Goal: Information Seeking & Learning: Learn about a topic

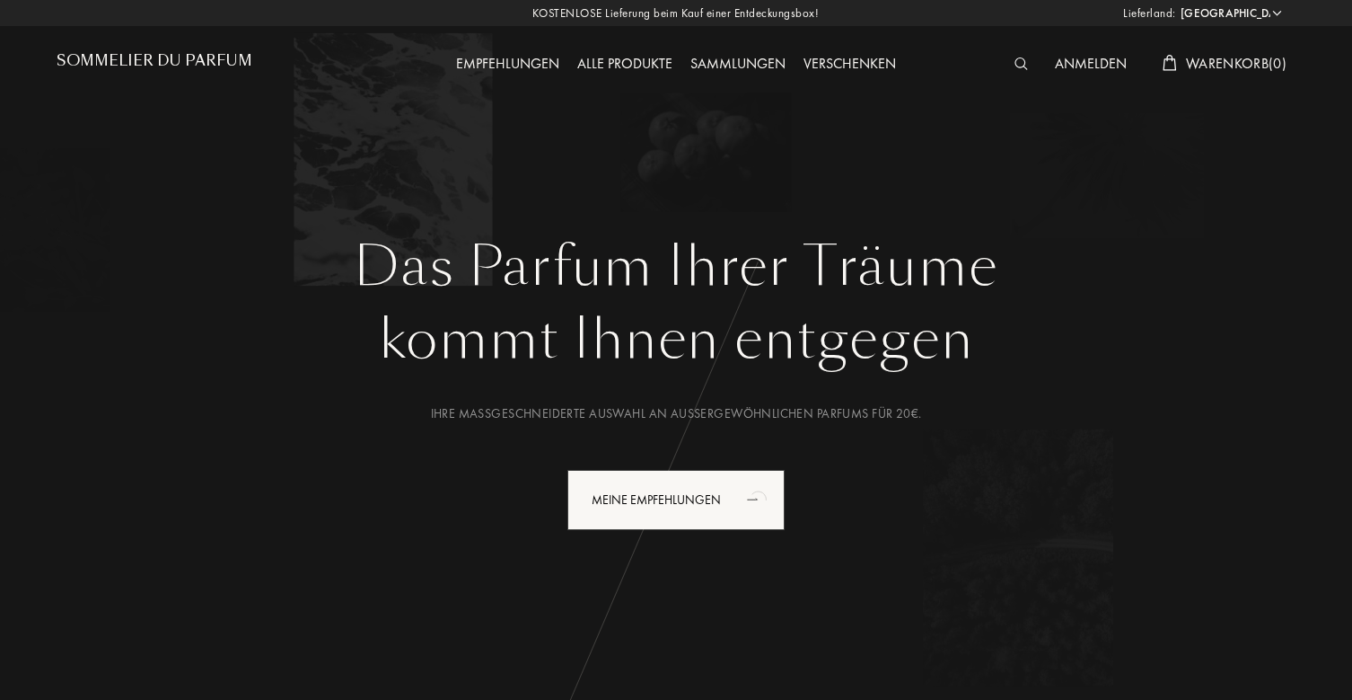
select select "DE"
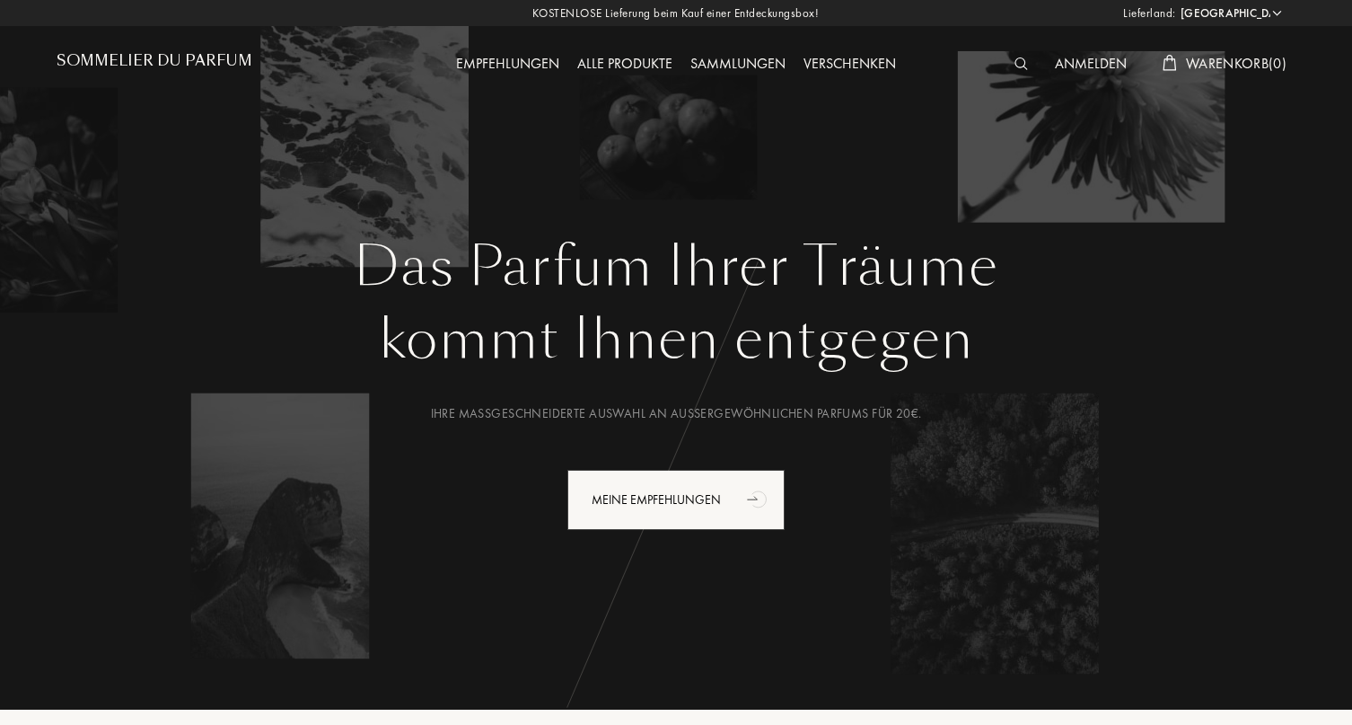
click at [176, 60] on h1 "Sommelier du Parfum" at bounding box center [155, 60] width 196 height 17
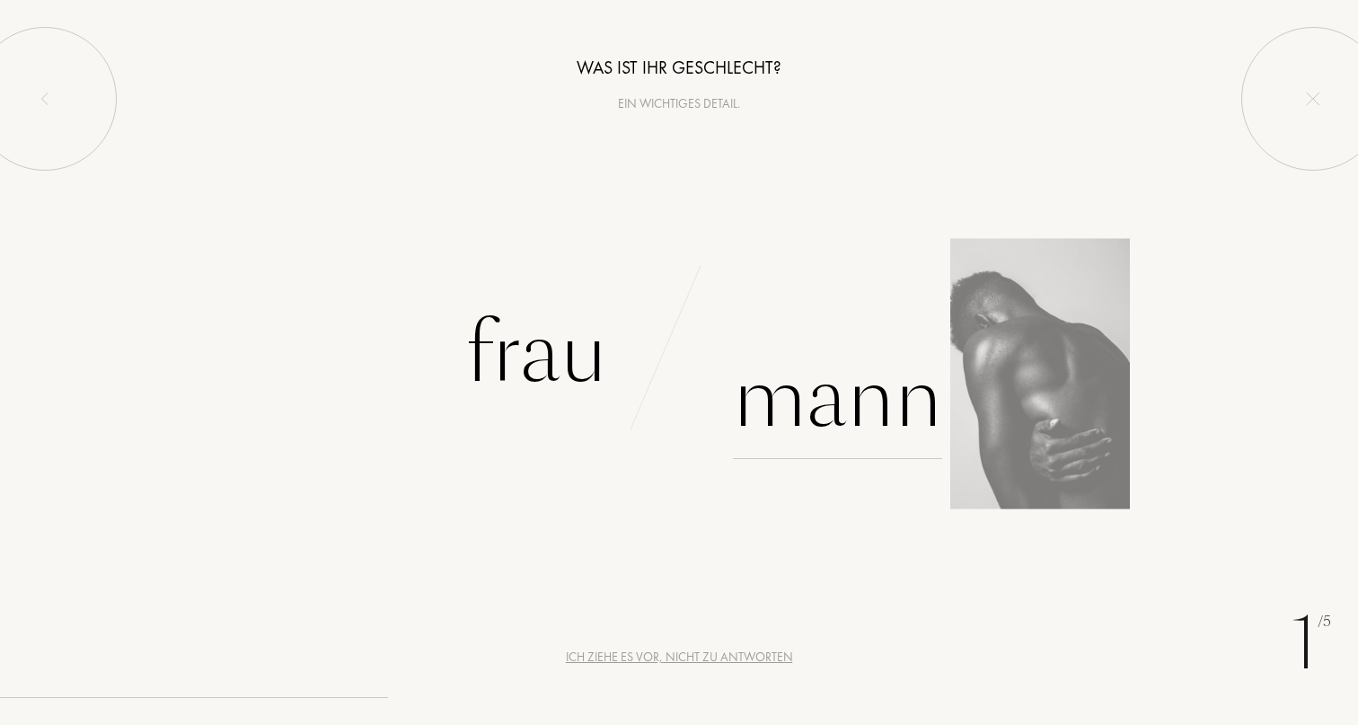
click at [803, 411] on div "Mann" at bounding box center [837, 398] width 209 height 121
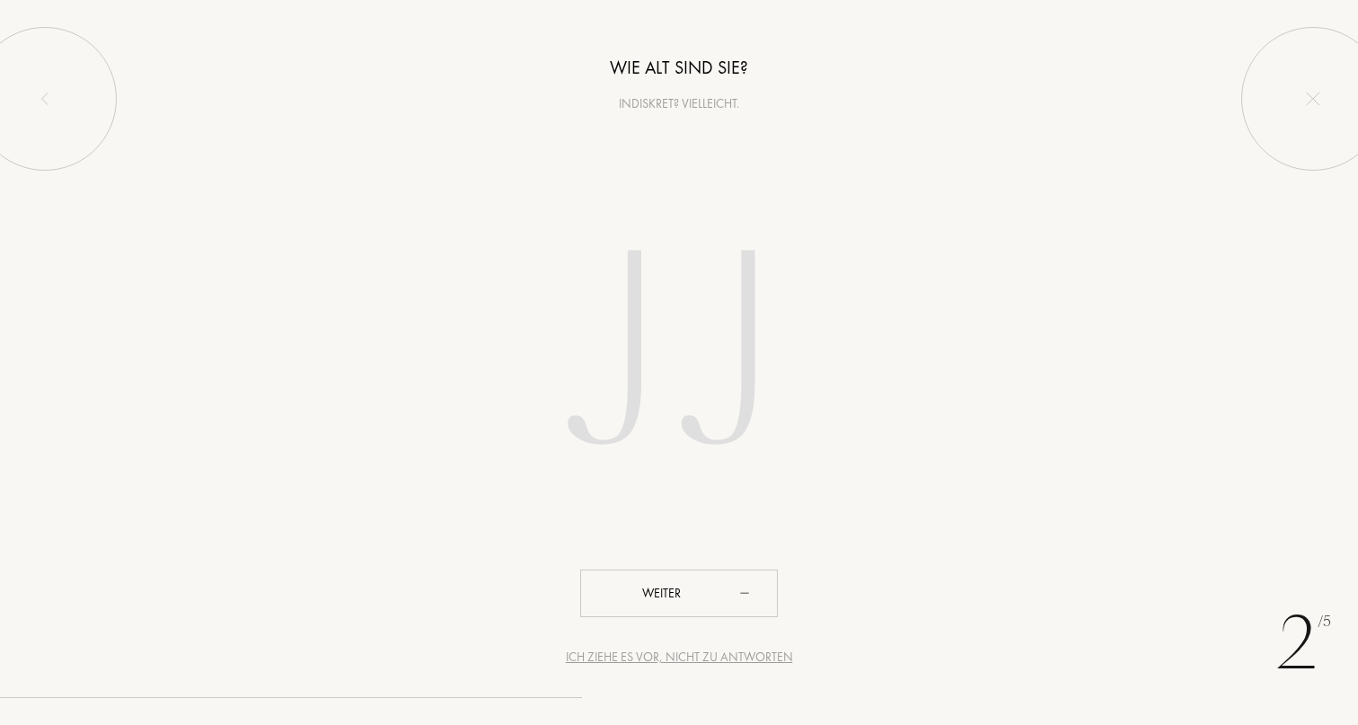
click at [673, 392] on input "number" at bounding box center [679, 358] width 512 height 364
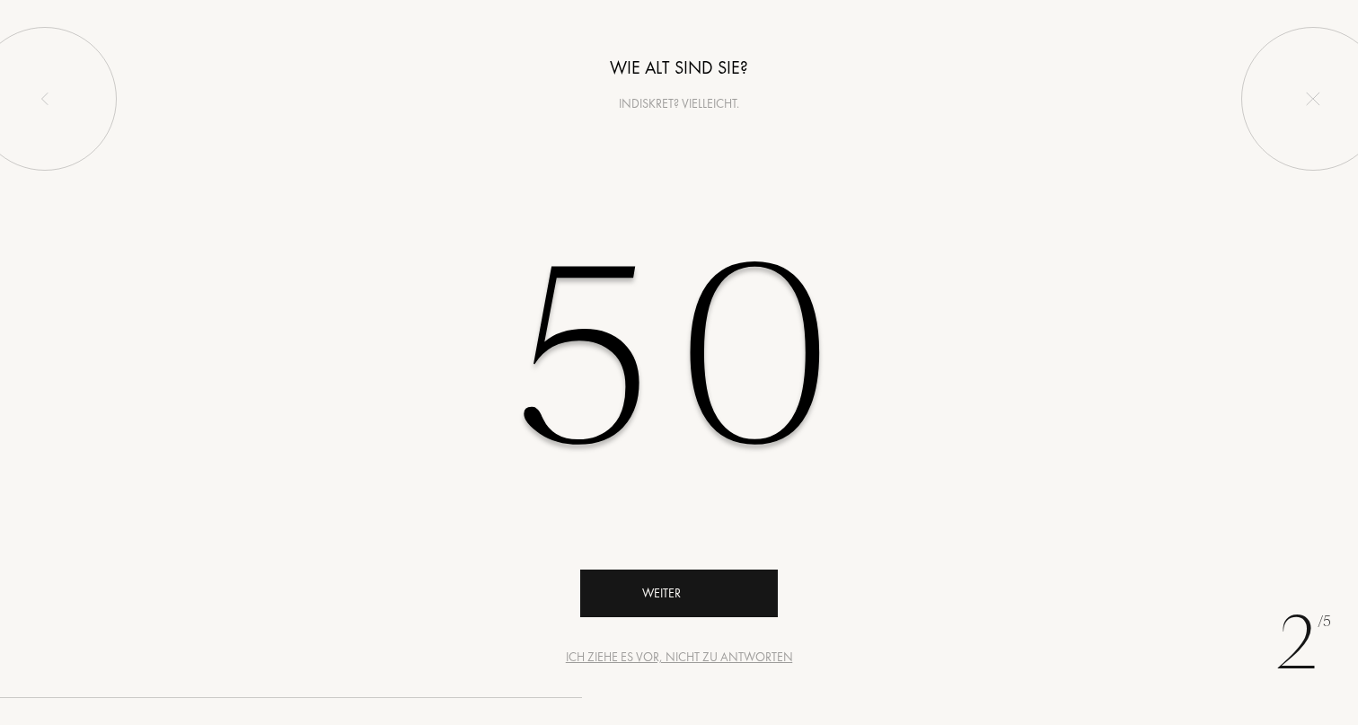
type input "50"
click at [658, 604] on div "Weiter" at bounding box center [679, 593] width 198 height 48
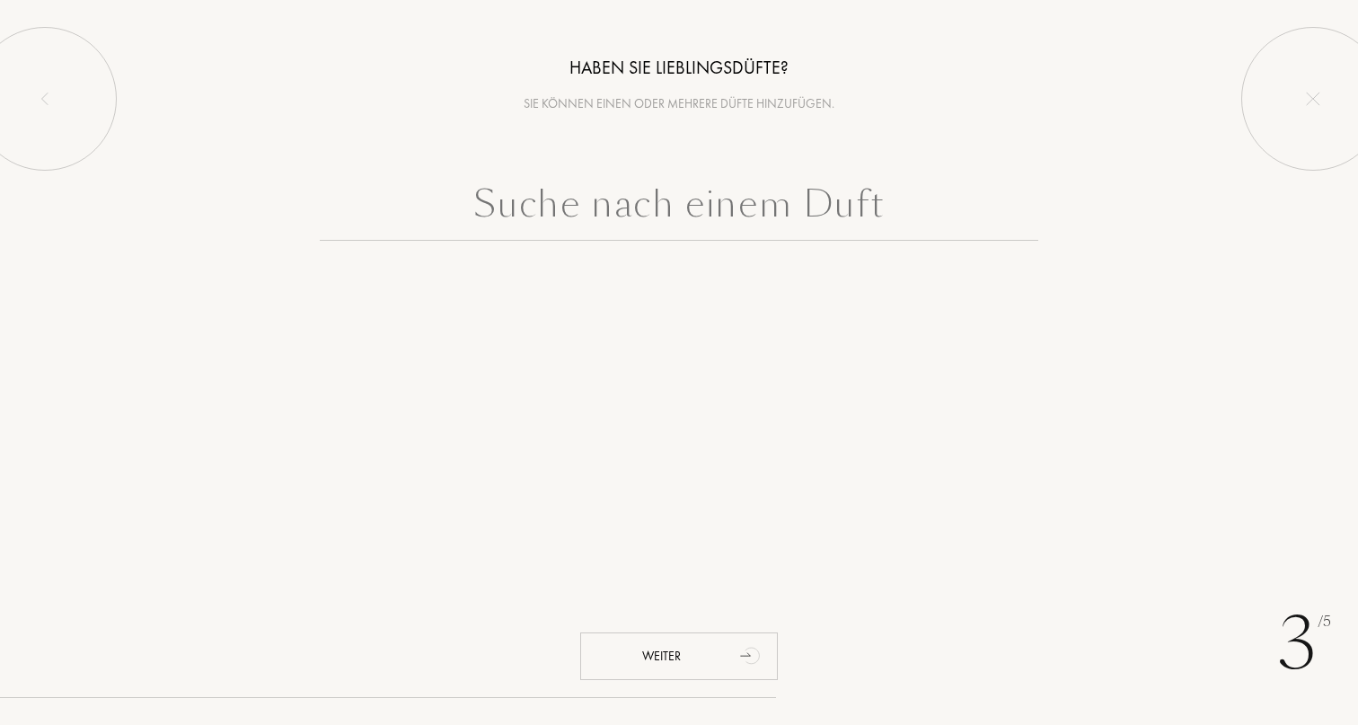
click at [651, 212] on input "text" at bounding box center [679, 208] width 718 height 65
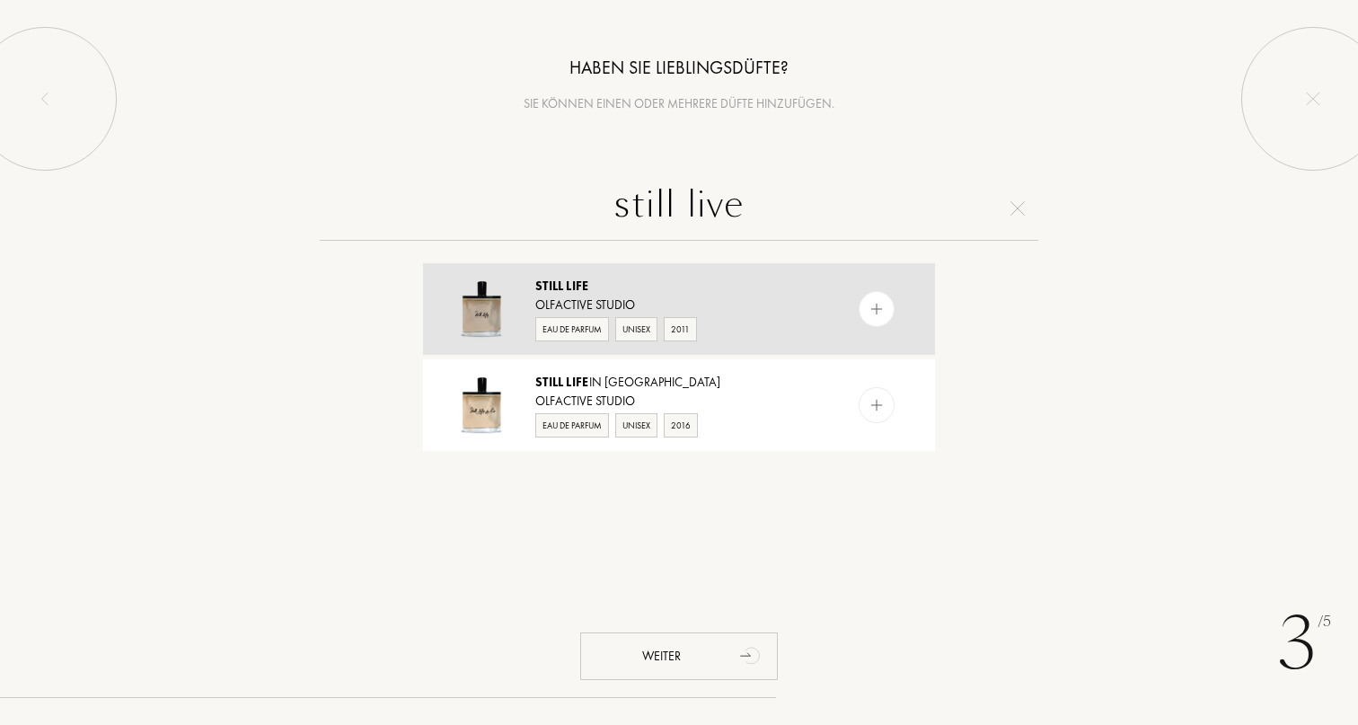
type input "still live"
click at [703, 295] on div "Still Life" at bounding box center [678, 286] width 286 height 19
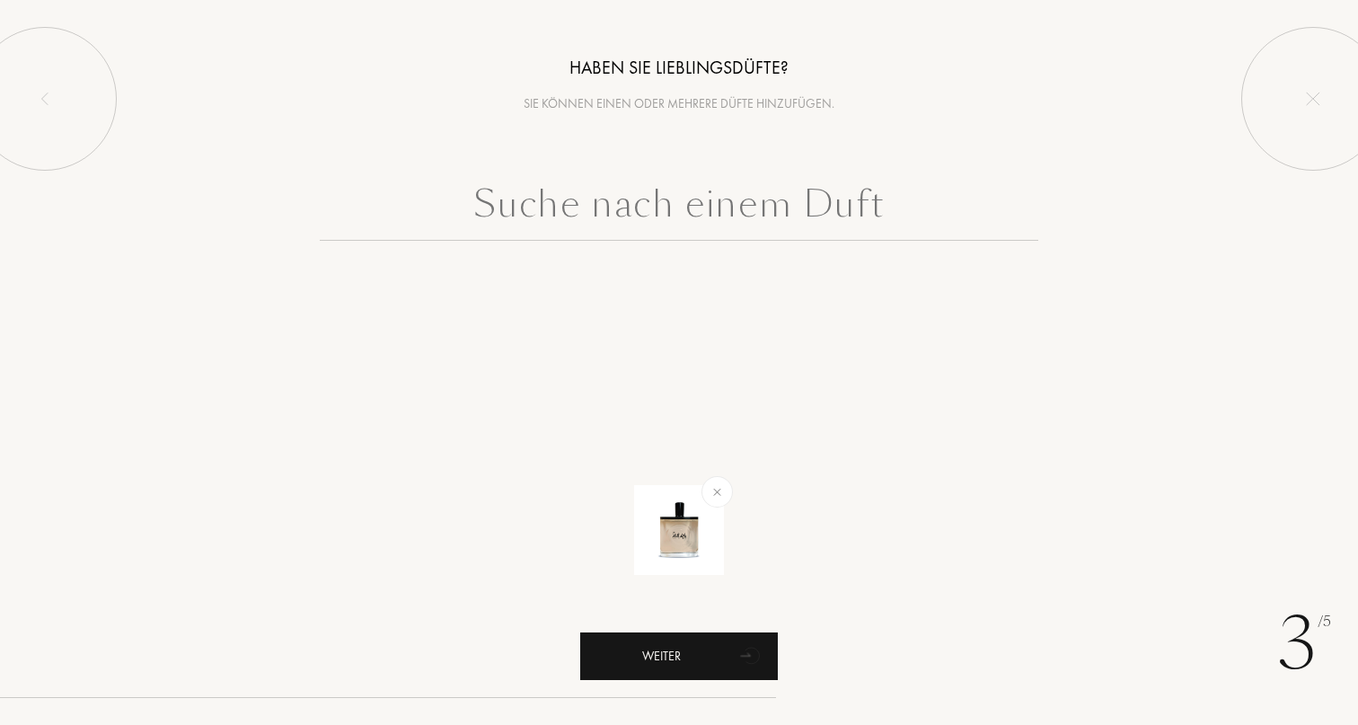
click at [682, 654] on div "Weiter" at bounding box center [679, 656] width 198 height 48
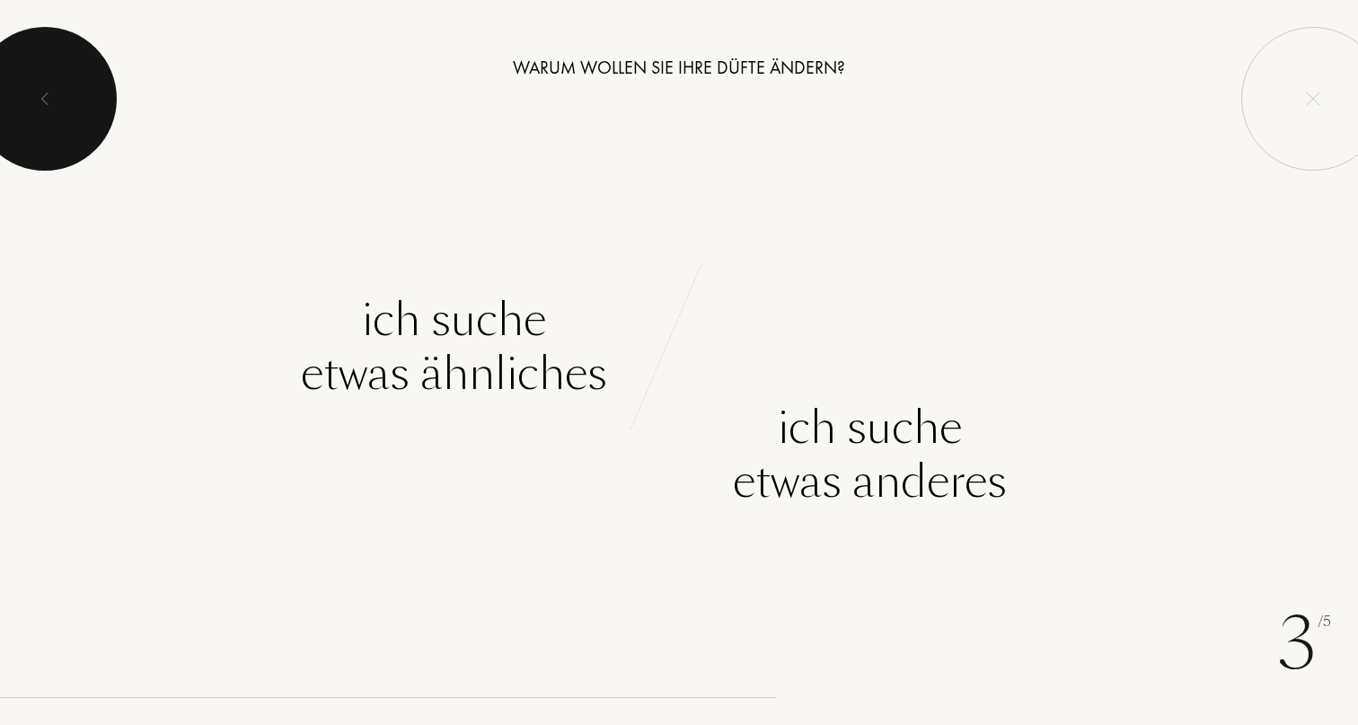
click at [66, 123] on div at bounding box center [45, 99] width 144 height 144
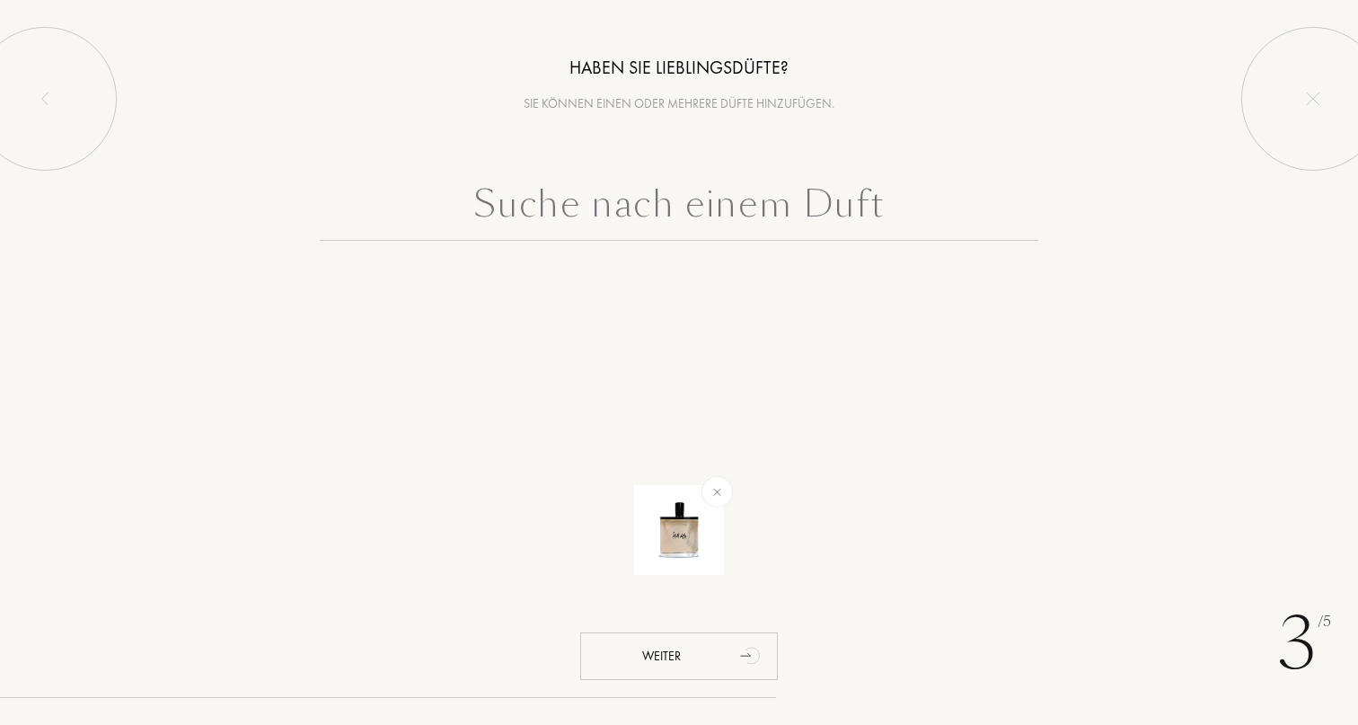
click at [578, 211] on input "text" at bounding box center [679, 208] width 718 height 65
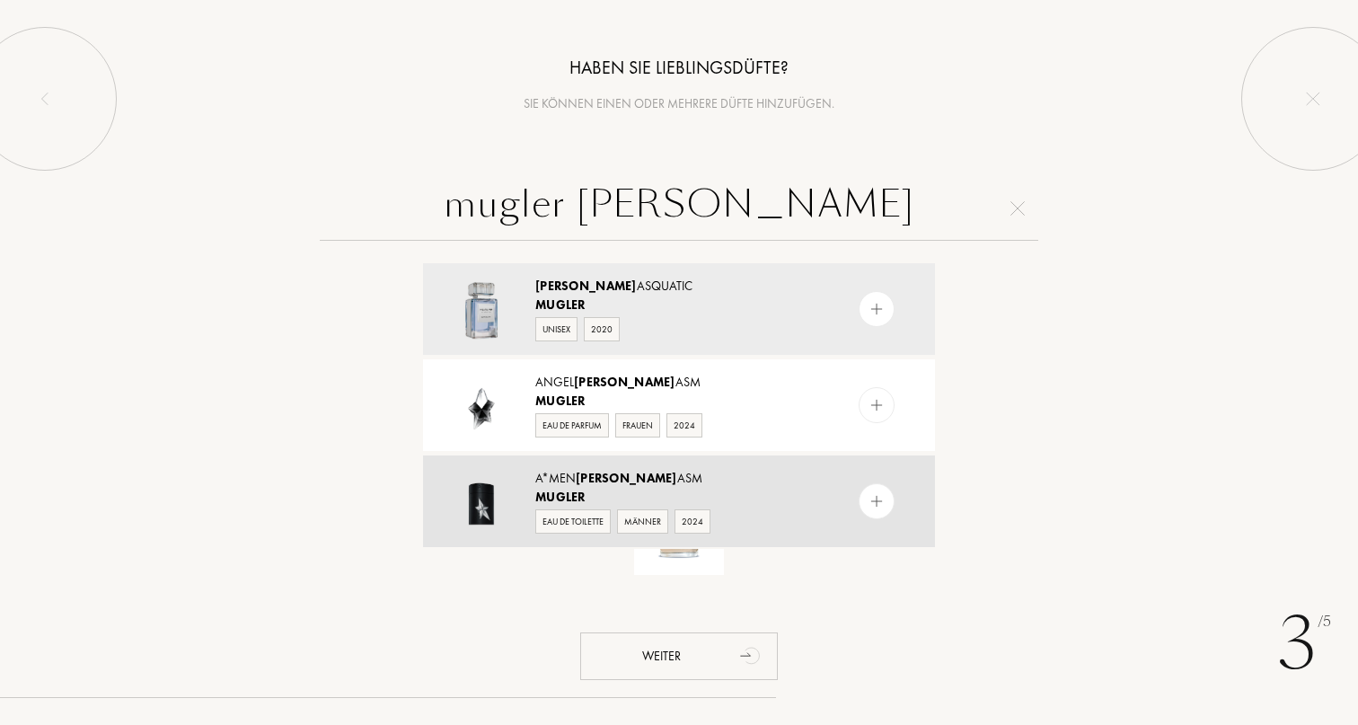
type input "mugler fant"
click at [741, 482] on div "A*Men Fant asm" at bounding box center [678, 478] width 286 height 19
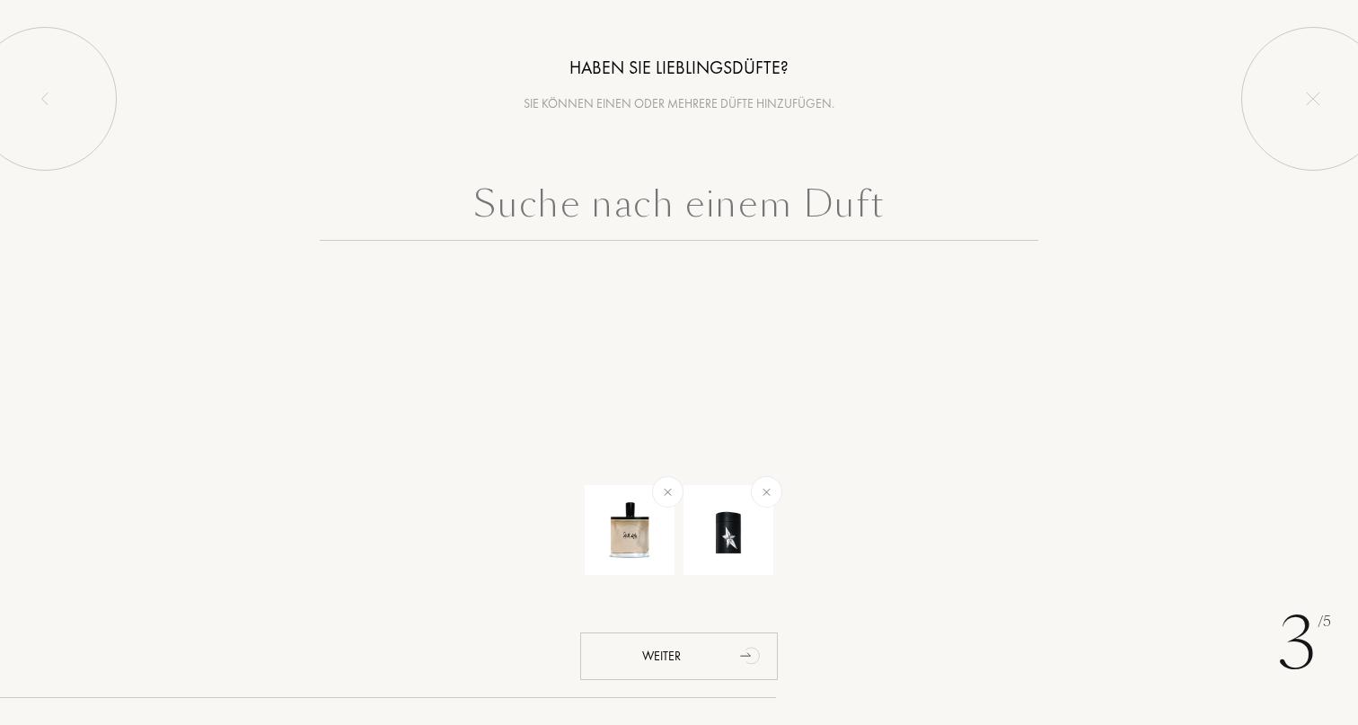
click at [624, 207] on input "text" at bounding box center [679, 208] width 718 height 65
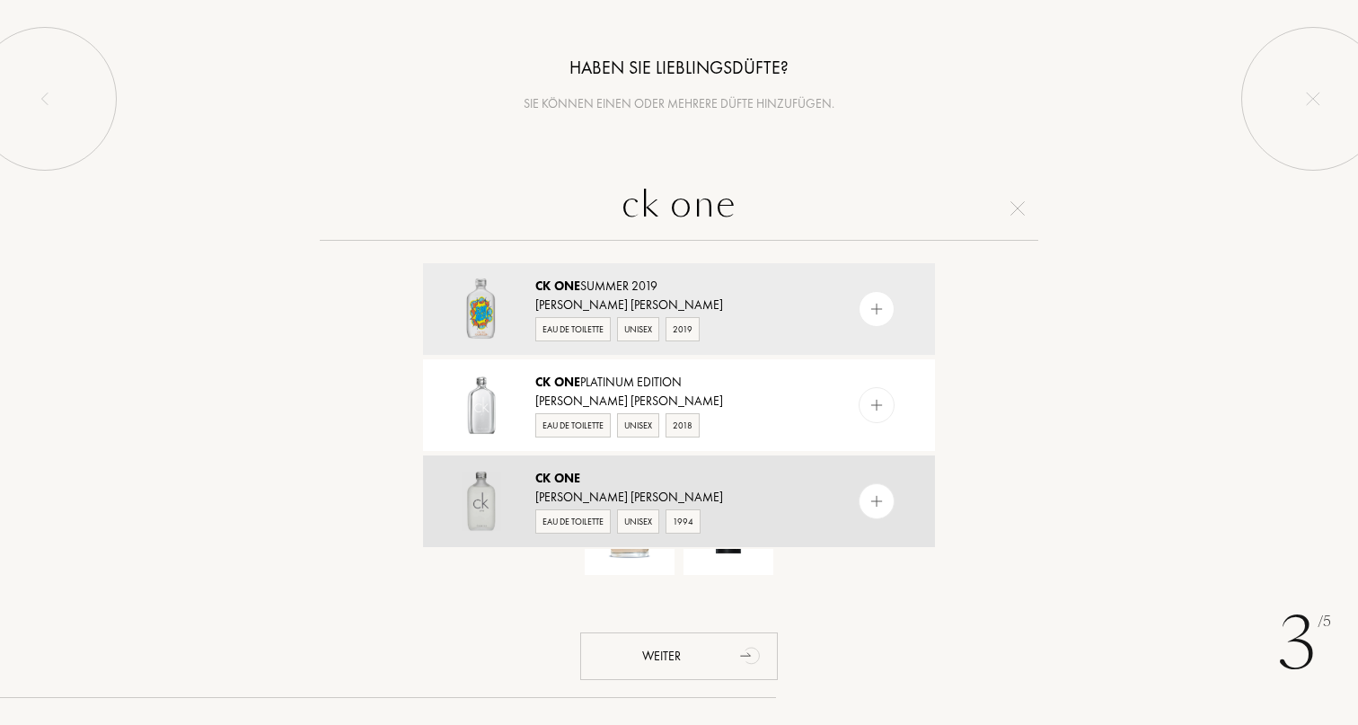
type input "ck one"
click at [642, 491] on div "Calvin Klein" at bounding box center [678, 497] width 286 height 19
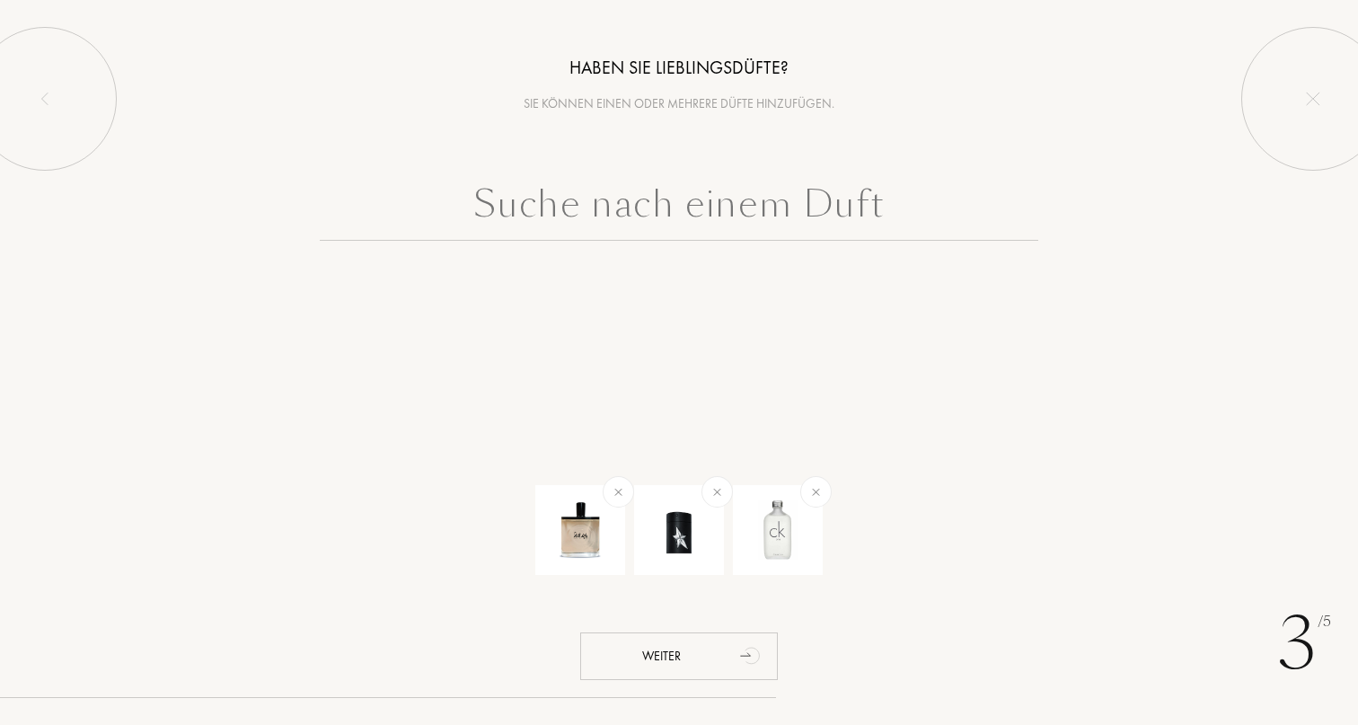
click at [619, 219] on input "text" at bounding box center [679, 208] width 718 height 65
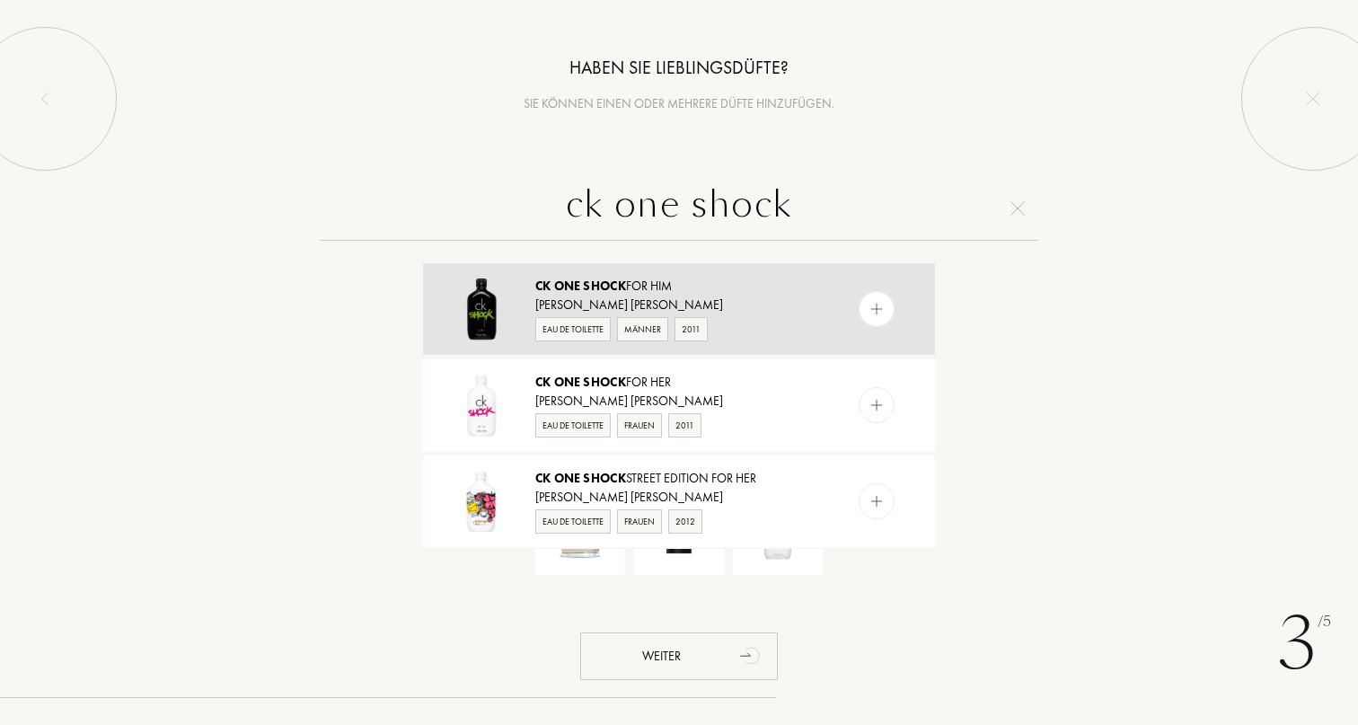
type input "ck one shock"
click at [733, 284] on div "CK One Shock For Him" at bounding box center [678, 286] width 286 height 19
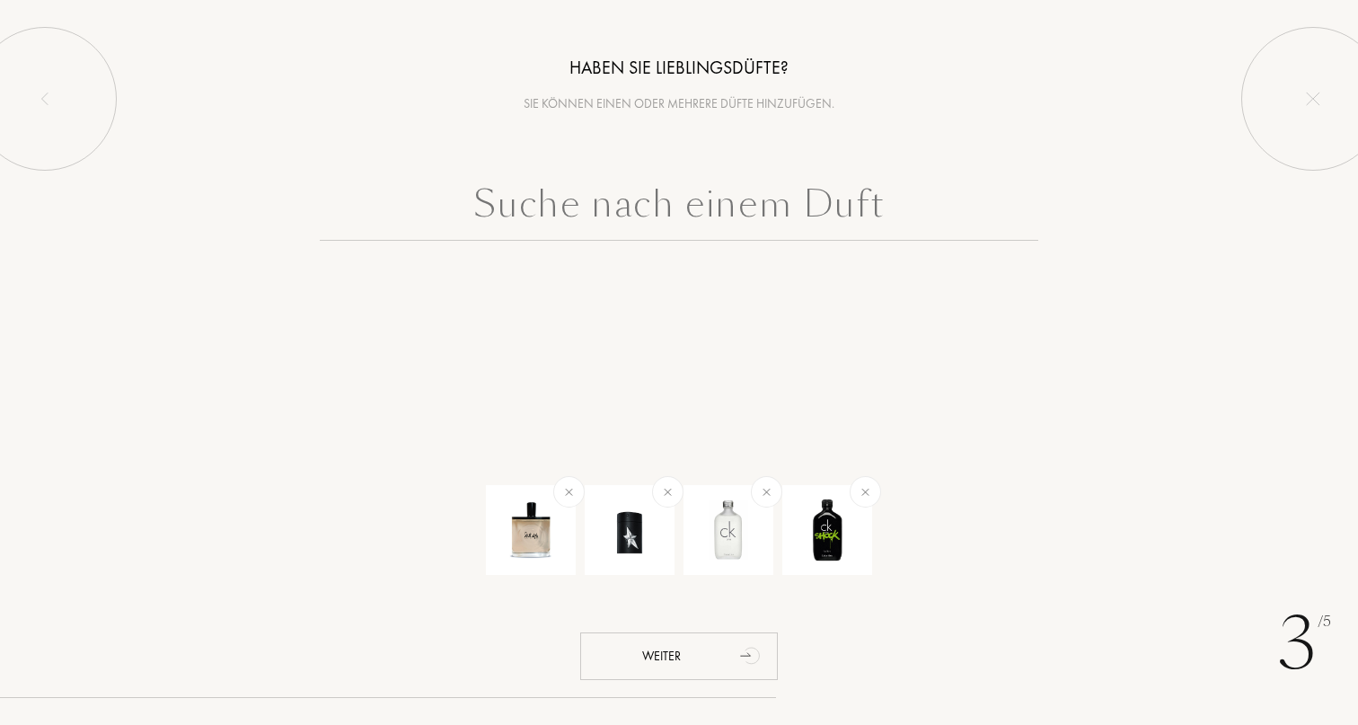
click at [614, 194] on input "text" at bounding box center [679, 208] width 718 height 65
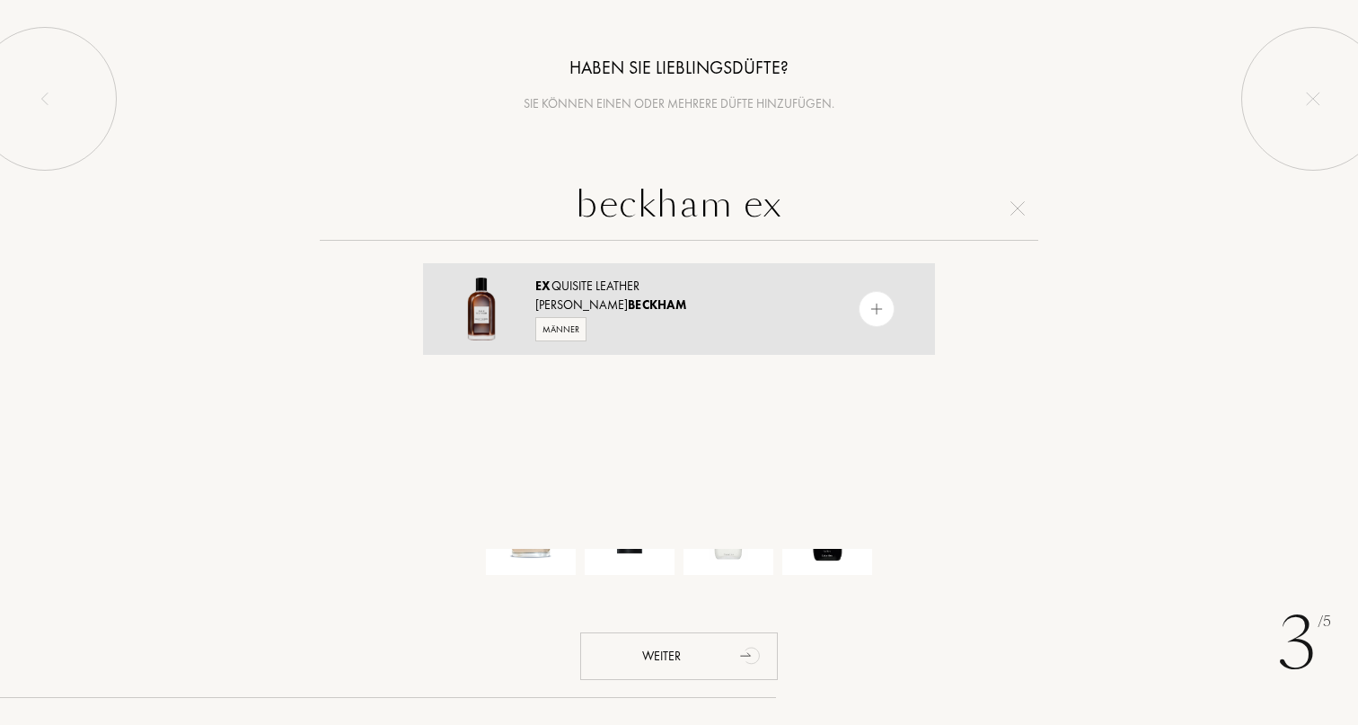
type input "beckham ex"
click at [629, 293] on div "Ex quisite Leather" at bounding box center [678, 286] width 286 height 19
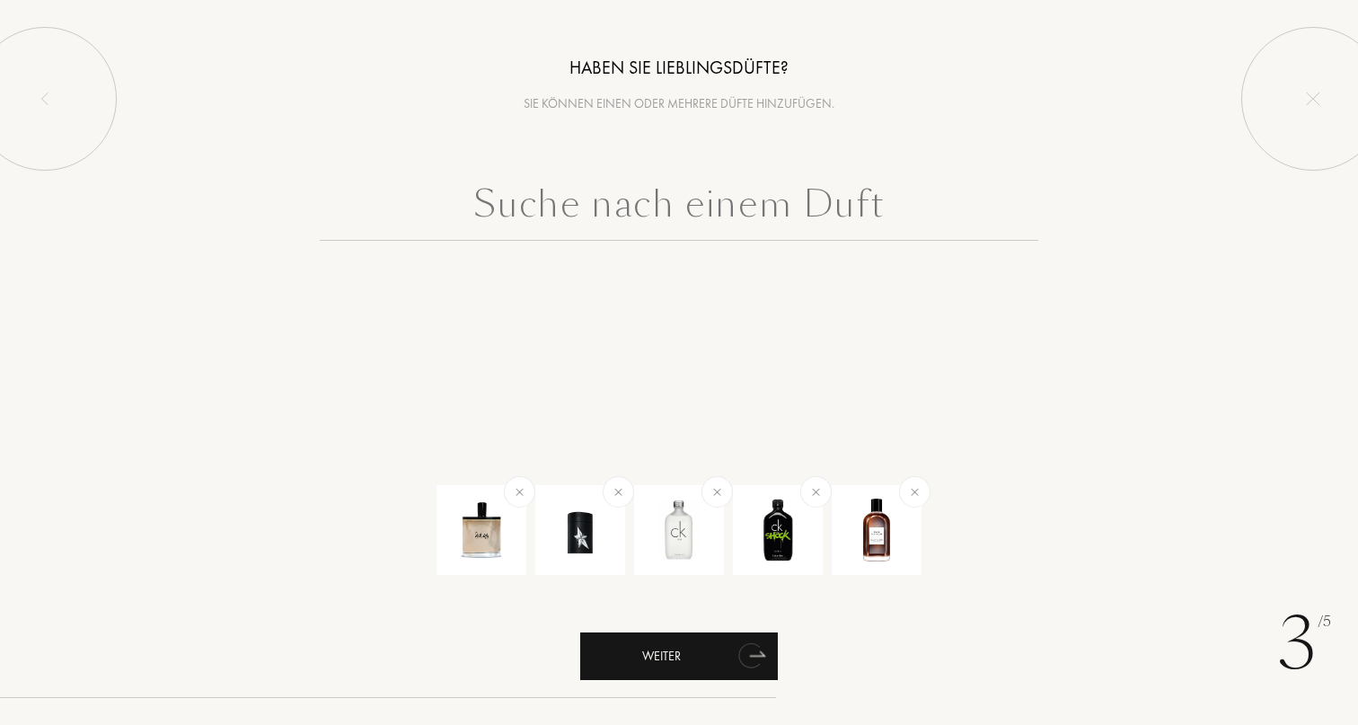
click at [653, 647] on div "Weiter" at bounding box center [679, 656] width 198 height 48
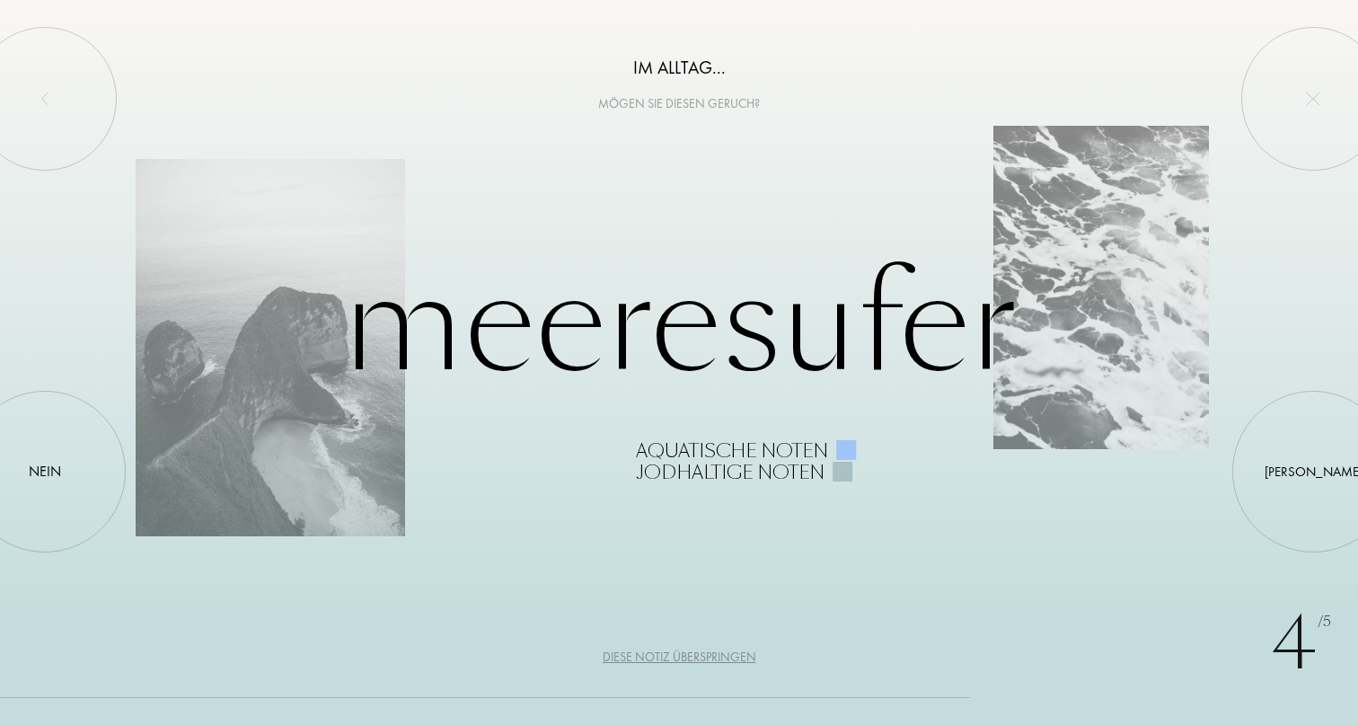
click at [681, 655] on div "Diese Notiz überspringen" at bounding box center [680, 656] width 154 height 19
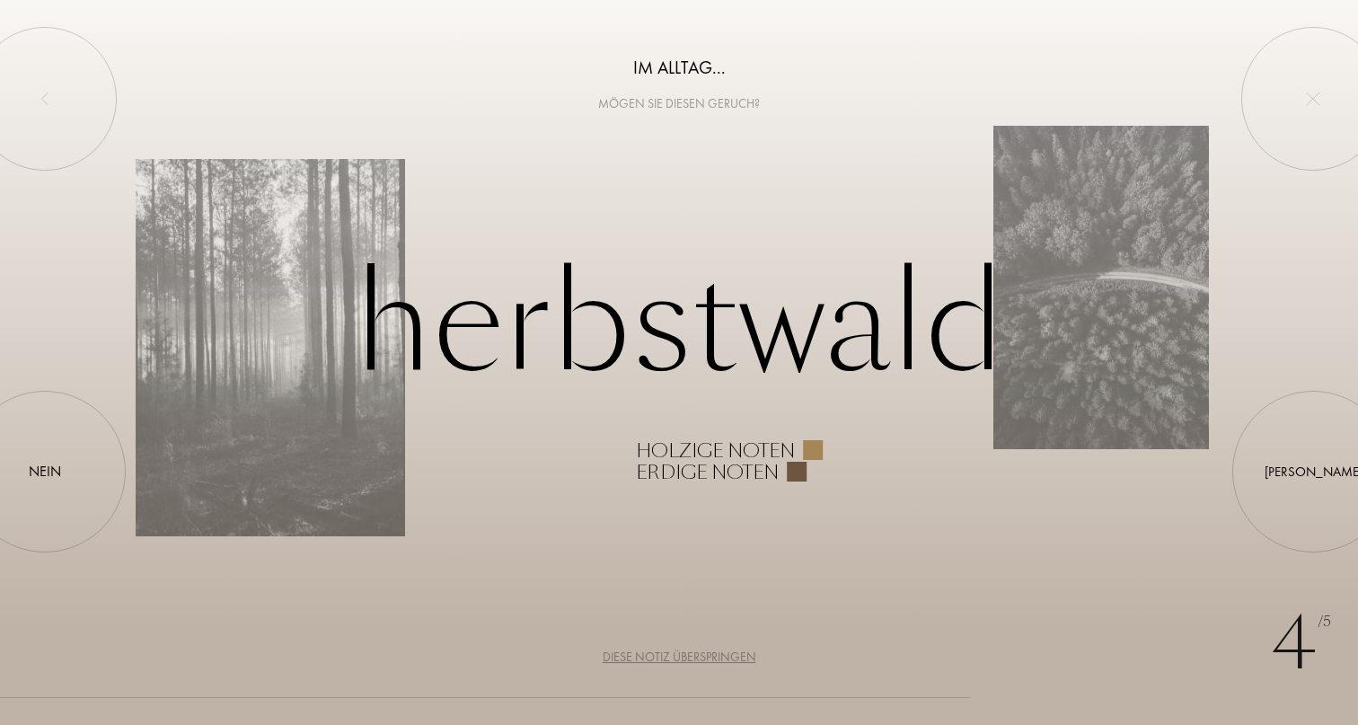
click at [681, 655] on div "Diese Notiz überspringen" at bounding box center [680, 656] width 154 height 19
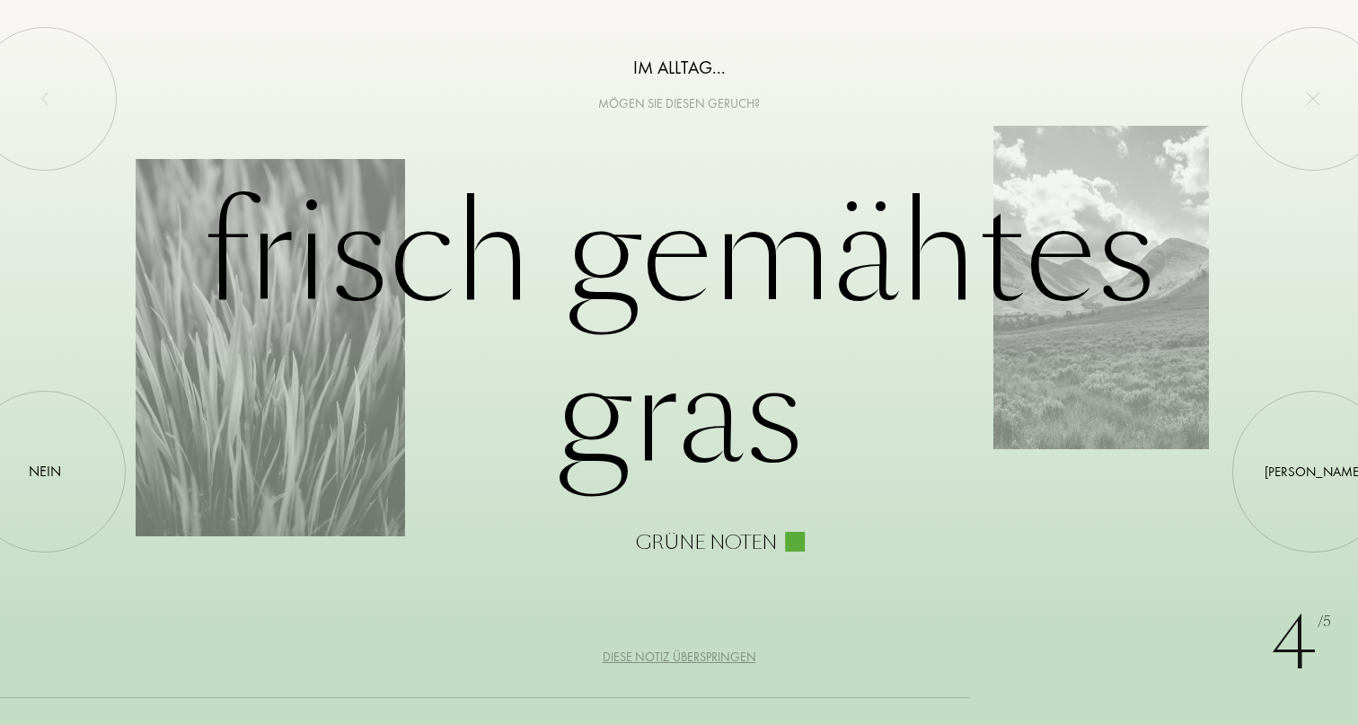
click at [681, 655] on div "Diese Notiz überspringen" at bounding box center [680, 656] width 154 height 19
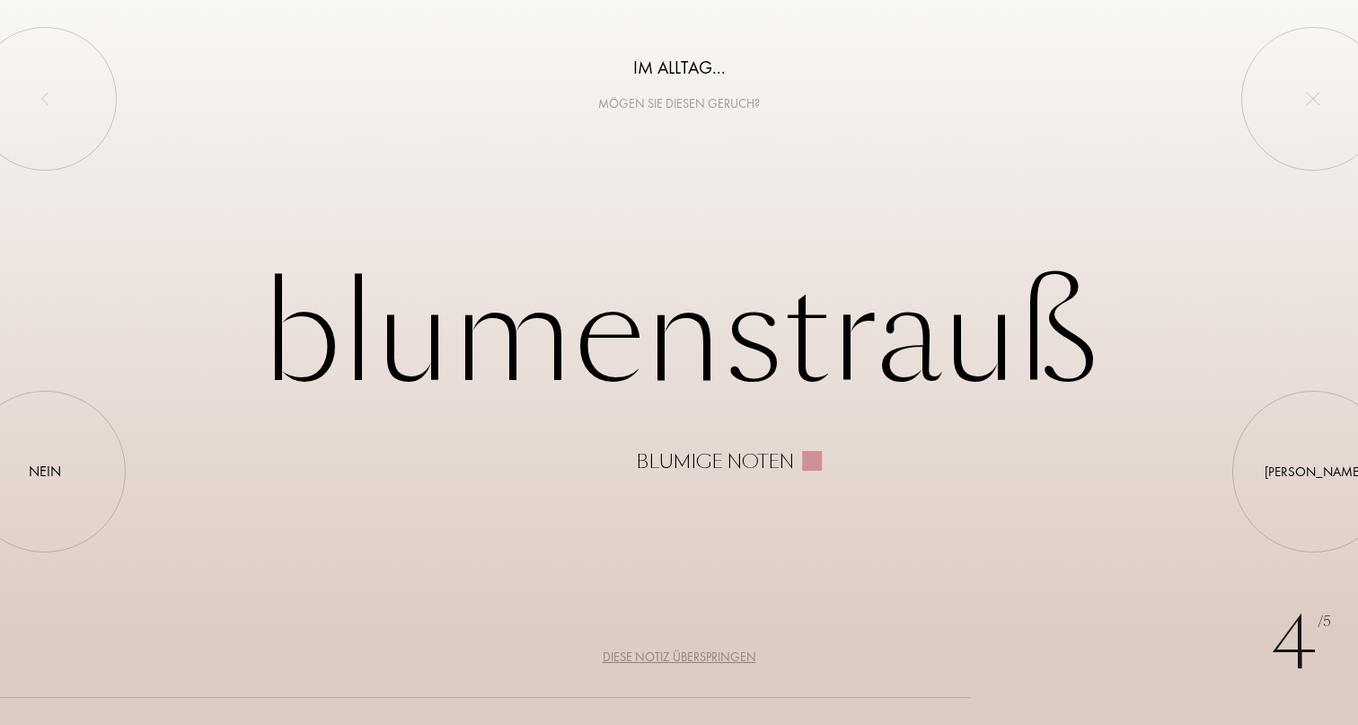
click at [681, 655] on div "Diese Notiz überspringen" at bounding box center [680, 656] width 154 height 19
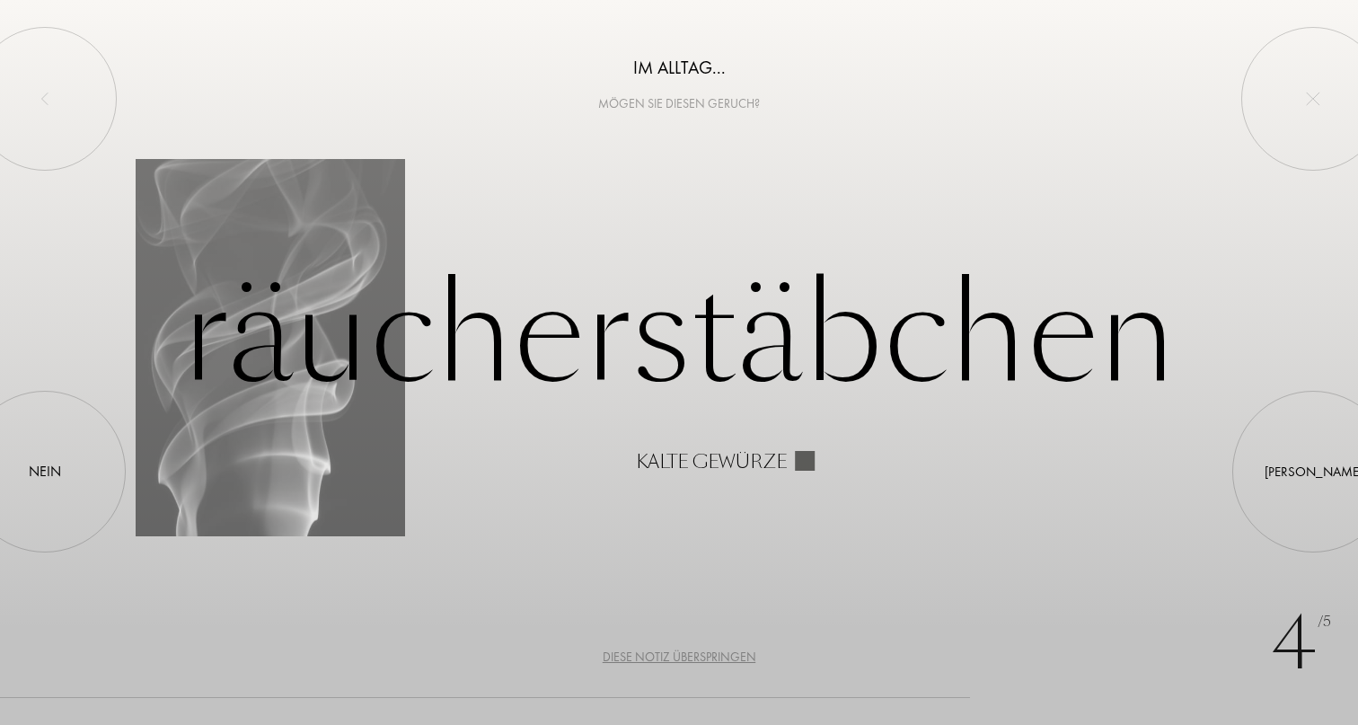
click at [681, 655] on div "Diese Notiz überspringen" at bounding box center [680, 656] width 154 height 19
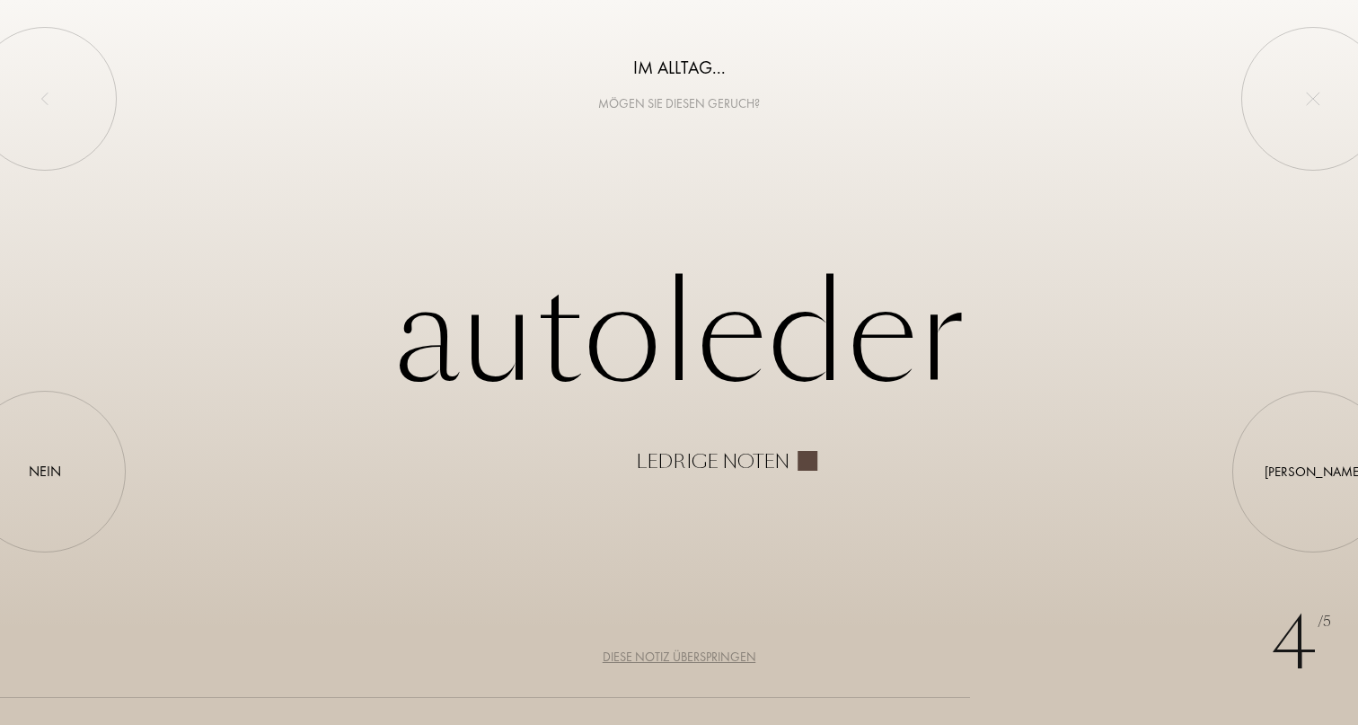
click at [681, 655] on div "Diese Notiz überspringen" at bounding box center [680, 656] width 154 height 19
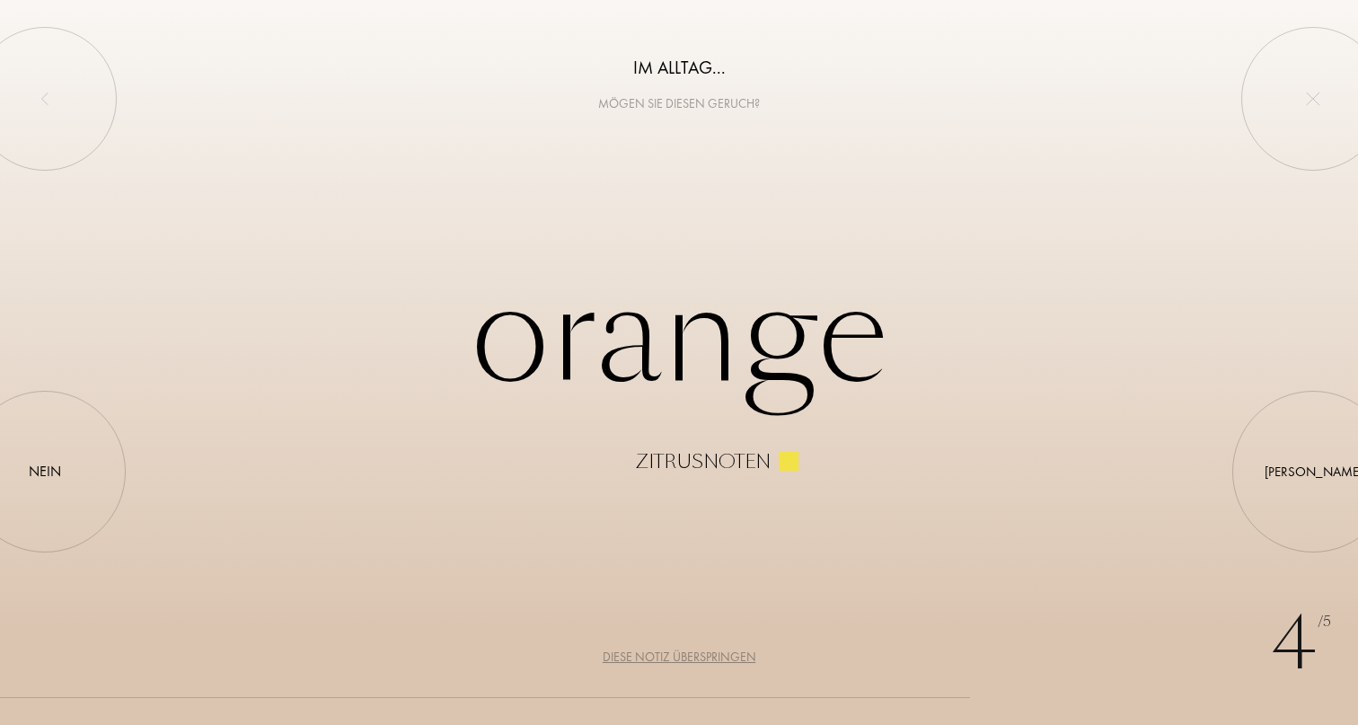
click at [681, 655] on div "Diese Notiz überspringen" at bounding box center [680, 656] width 154 height 19
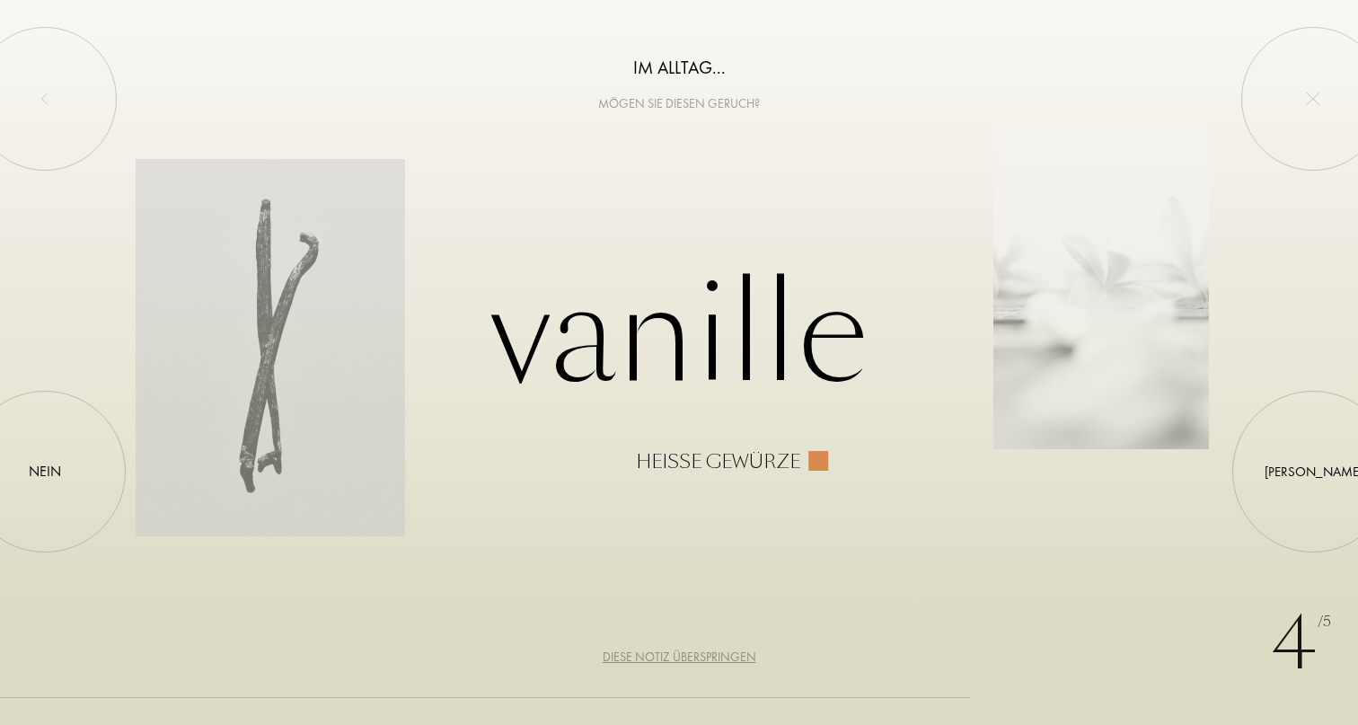
click at [681, 655] on div "Diese Notiz überspringen" at bounding box center [680, 656] width 154 height 19
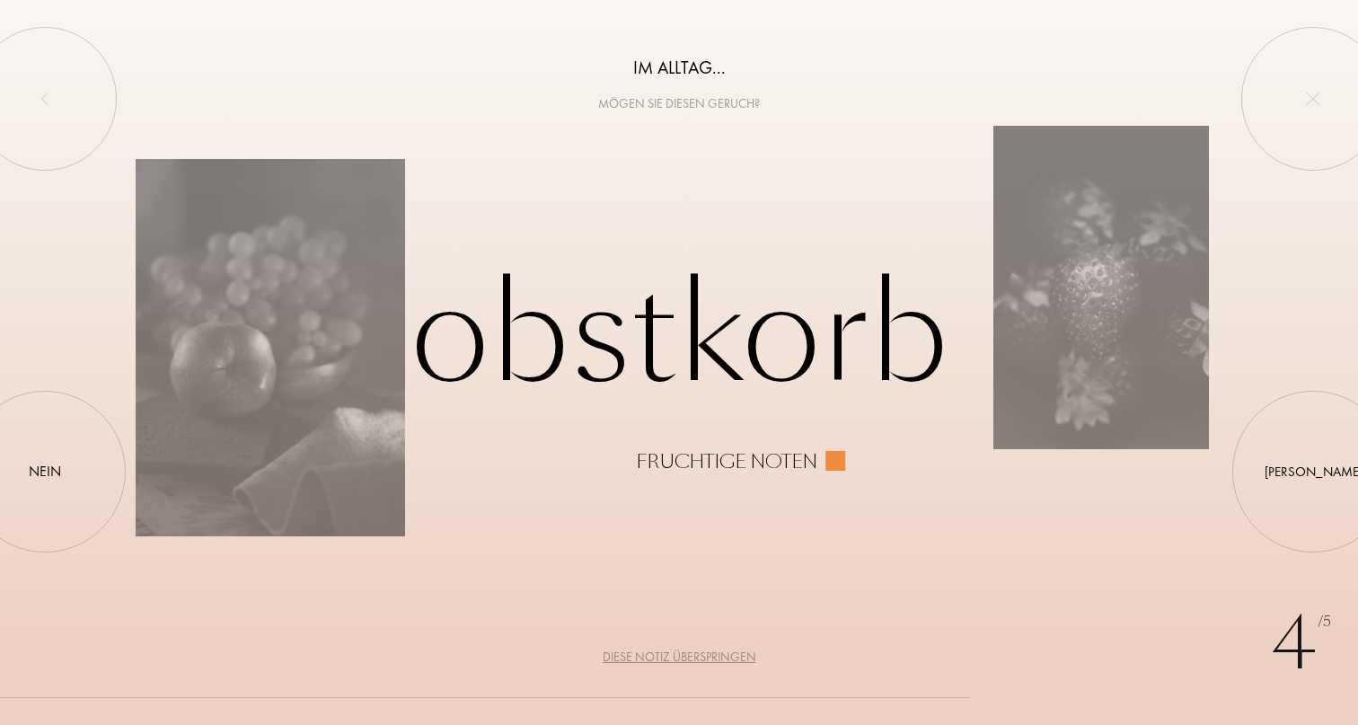
click at [681, 655] on div "Diese Notiz überspringen" at bounding box center [680, 656] width 154 height 19
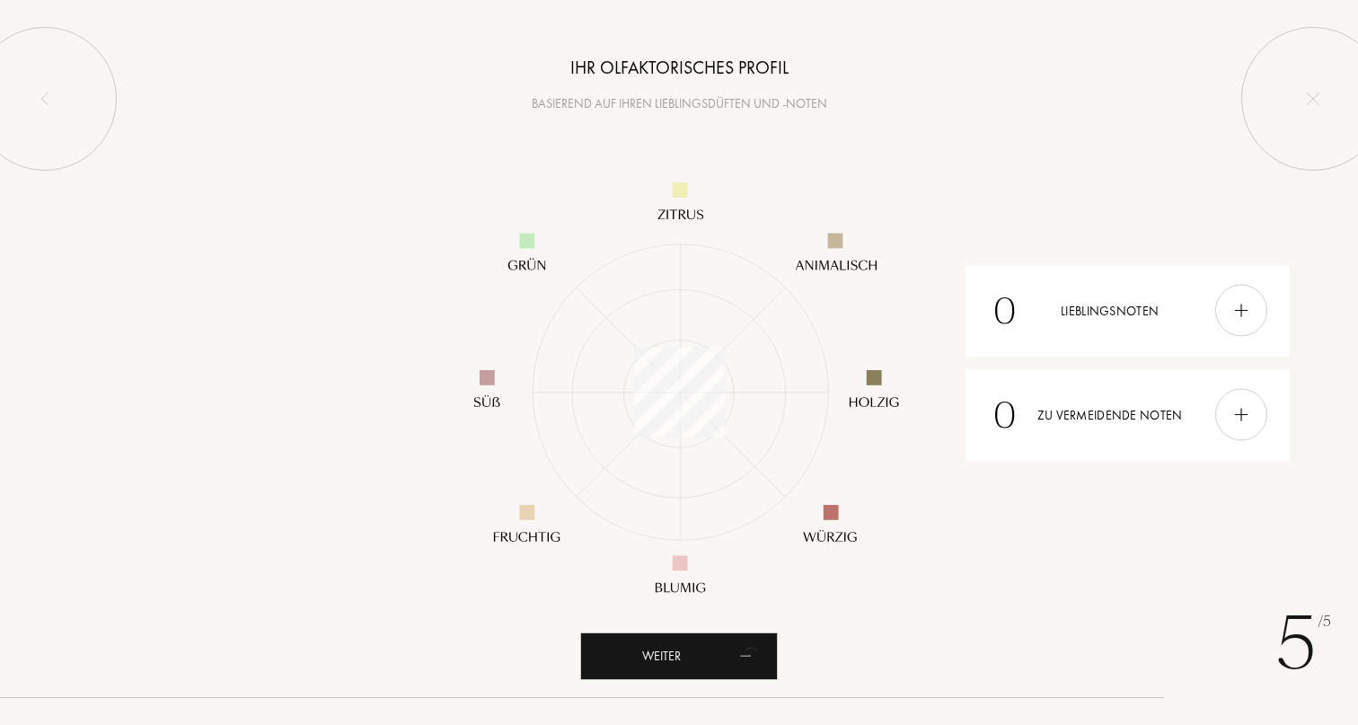
scroll to position [328, 328]
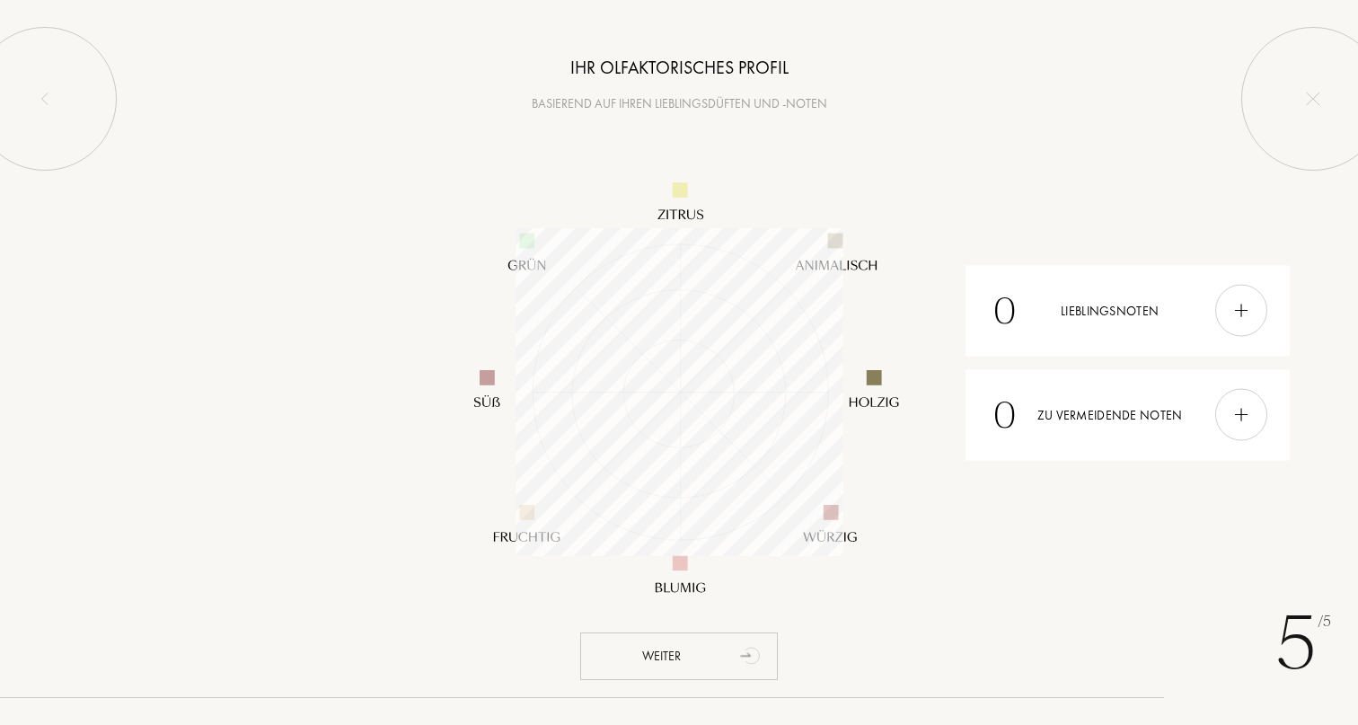
click at [686, 670] on div "Weiter" at bounding box center [679, 656] width 198 height 48
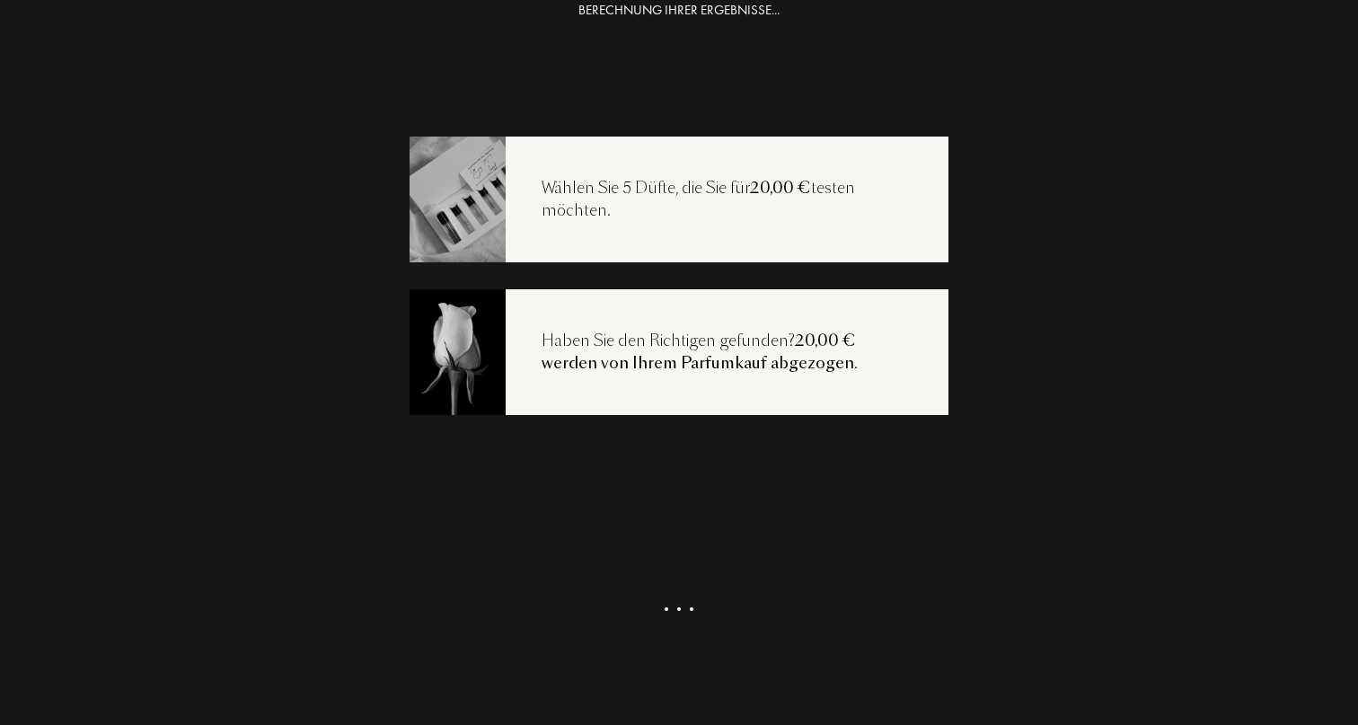
scroll to position [36, 0]
click at [664, 642] on div "Meine Auswahl ansehen" at bounding box center [679, 644] width 198 height 66
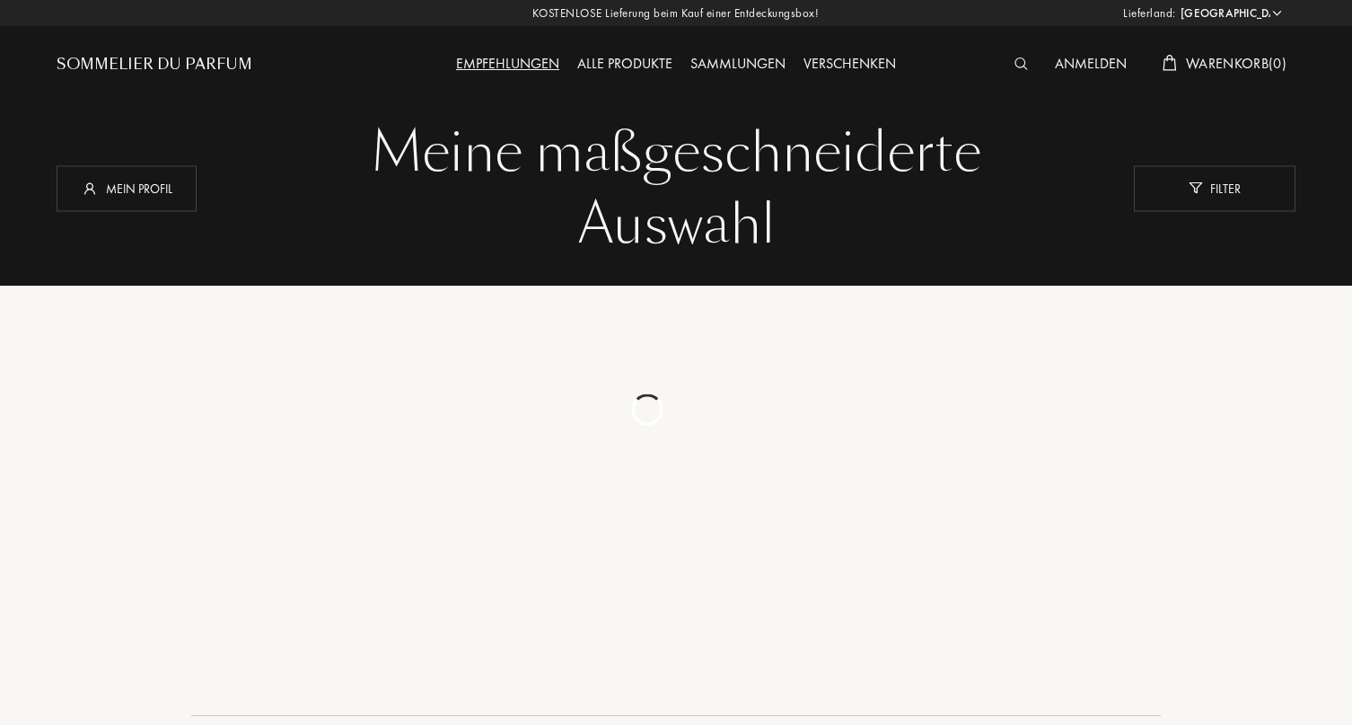
select select "DE"
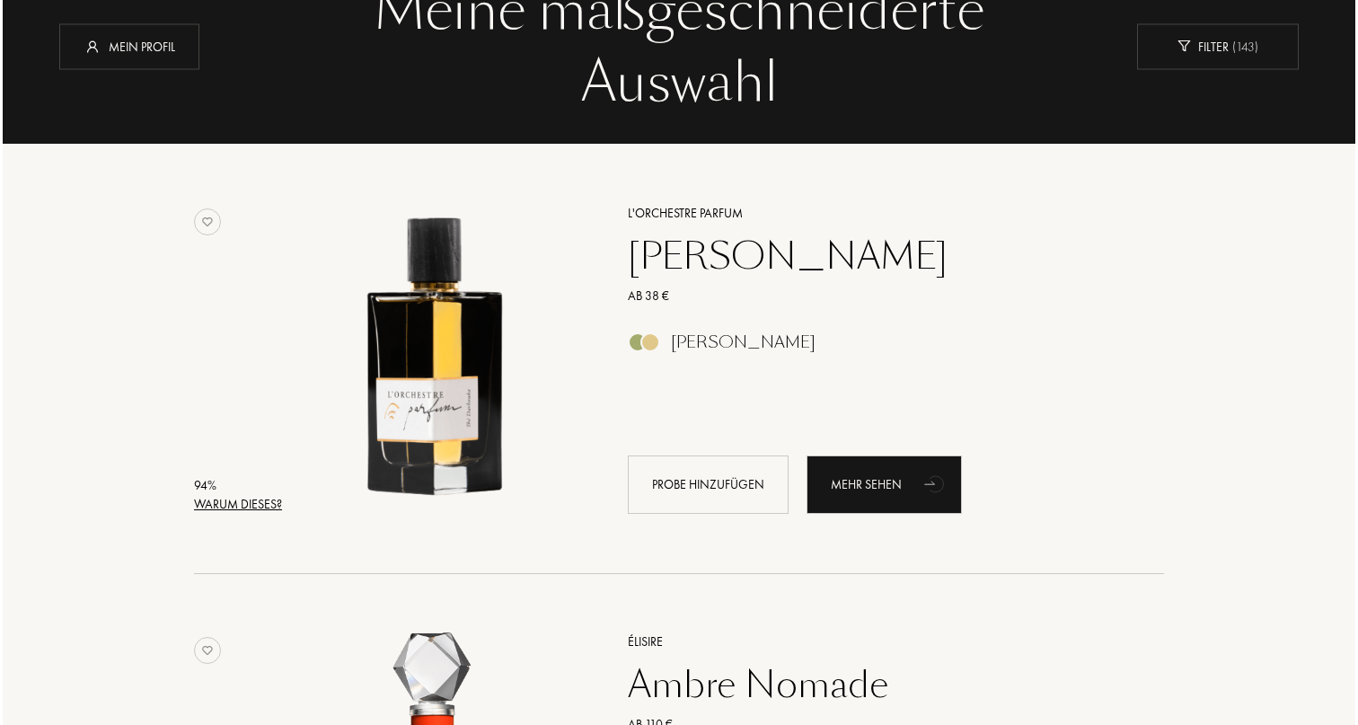
scroll to position [144, 0]
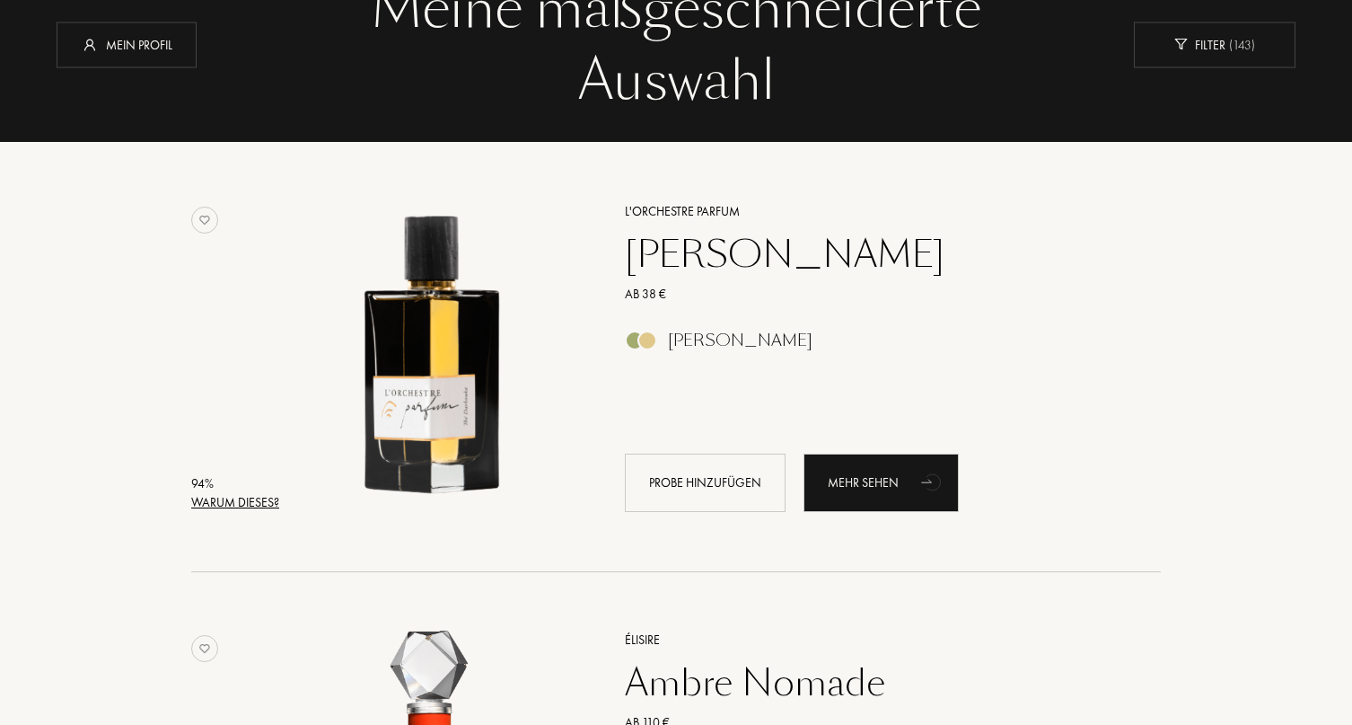
click at [253, 505] on div "Warum dieses?" at bounding box center [235, 502] width 88 height 19
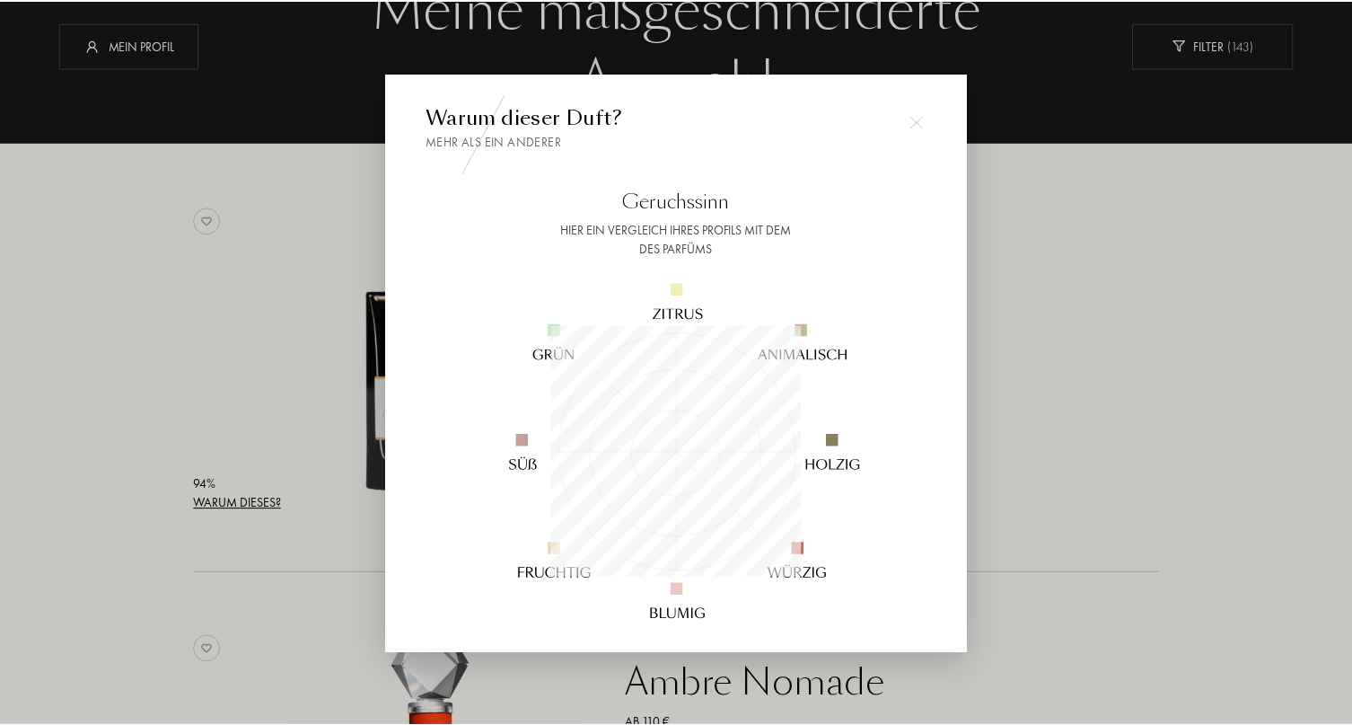
scroll to position [251, 251]
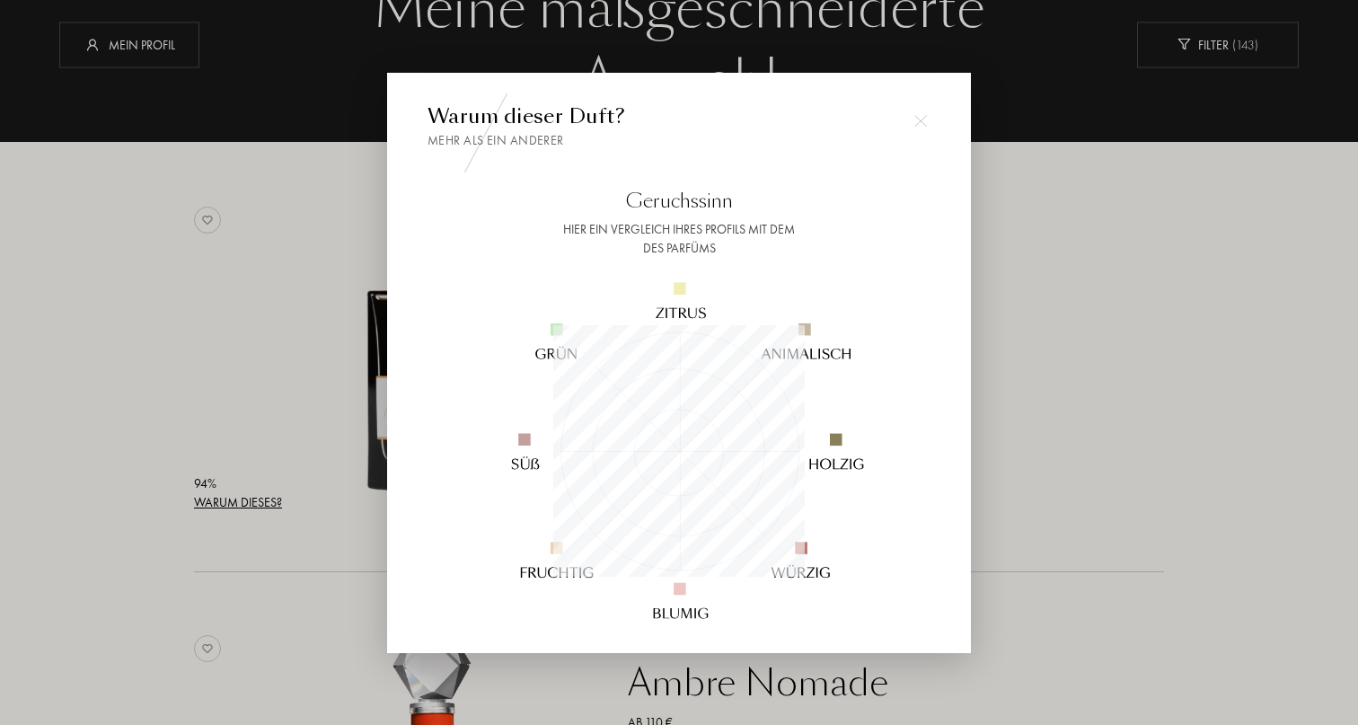
click at [164, 416] on div at bounding box center [679, 362] width 1358 height 725
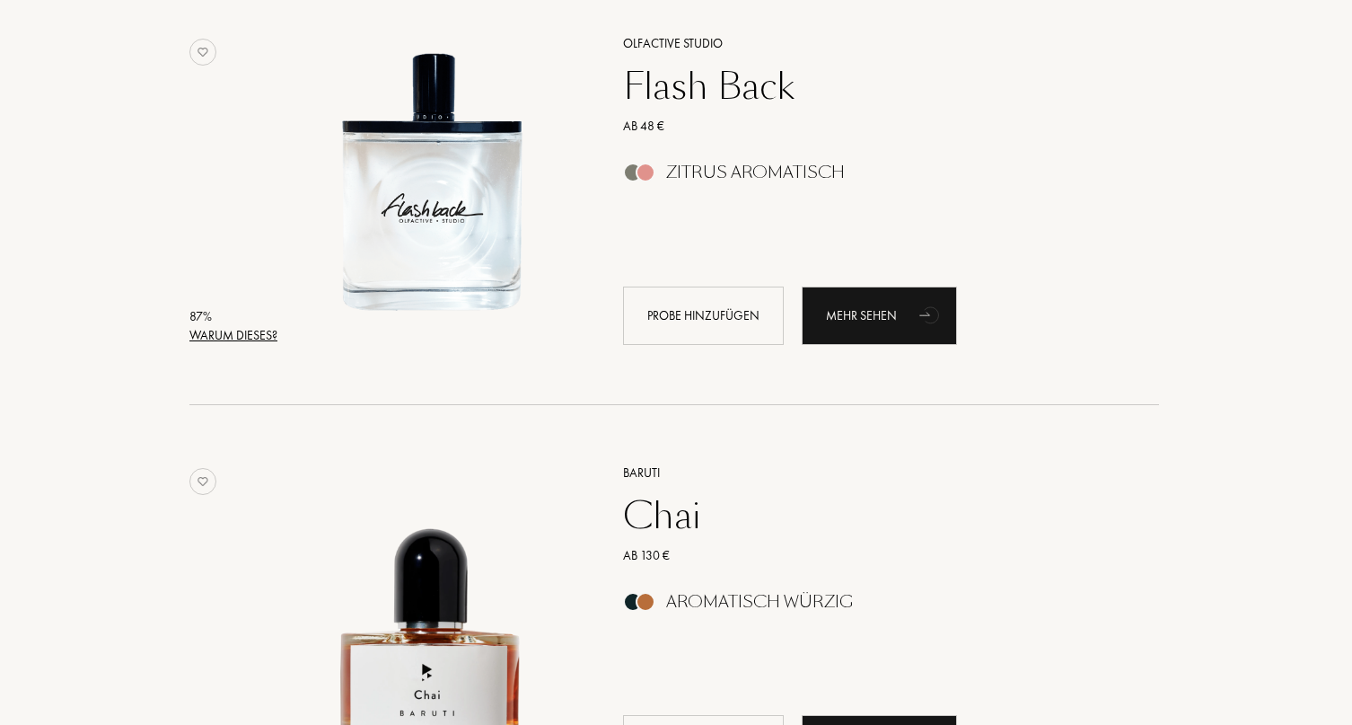
scroll to position [1560, 2]
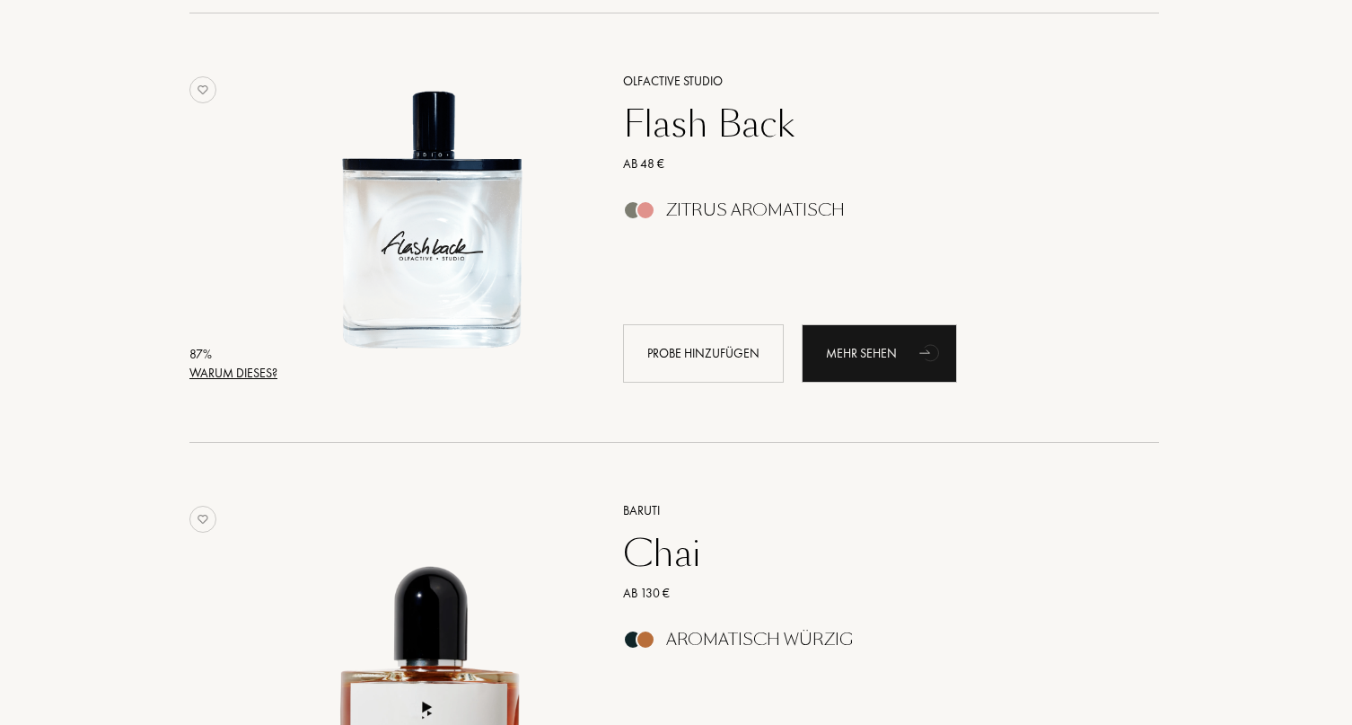
click at [238, 370] on div "Warum dieses?" at bounding box center [233, 373] width 88 height 19
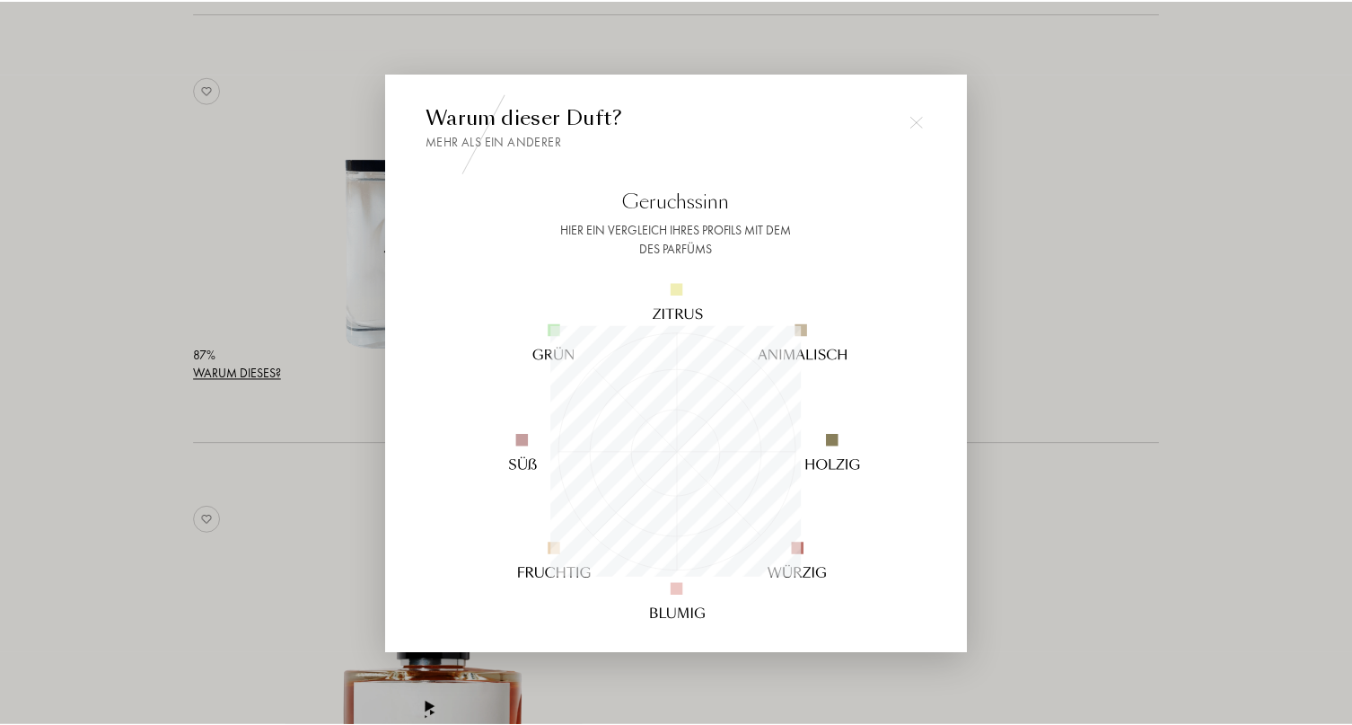
scroll to position [251, 251]
click at [259, 587] on div at bounding box center [679, 362] width 1358 height 725
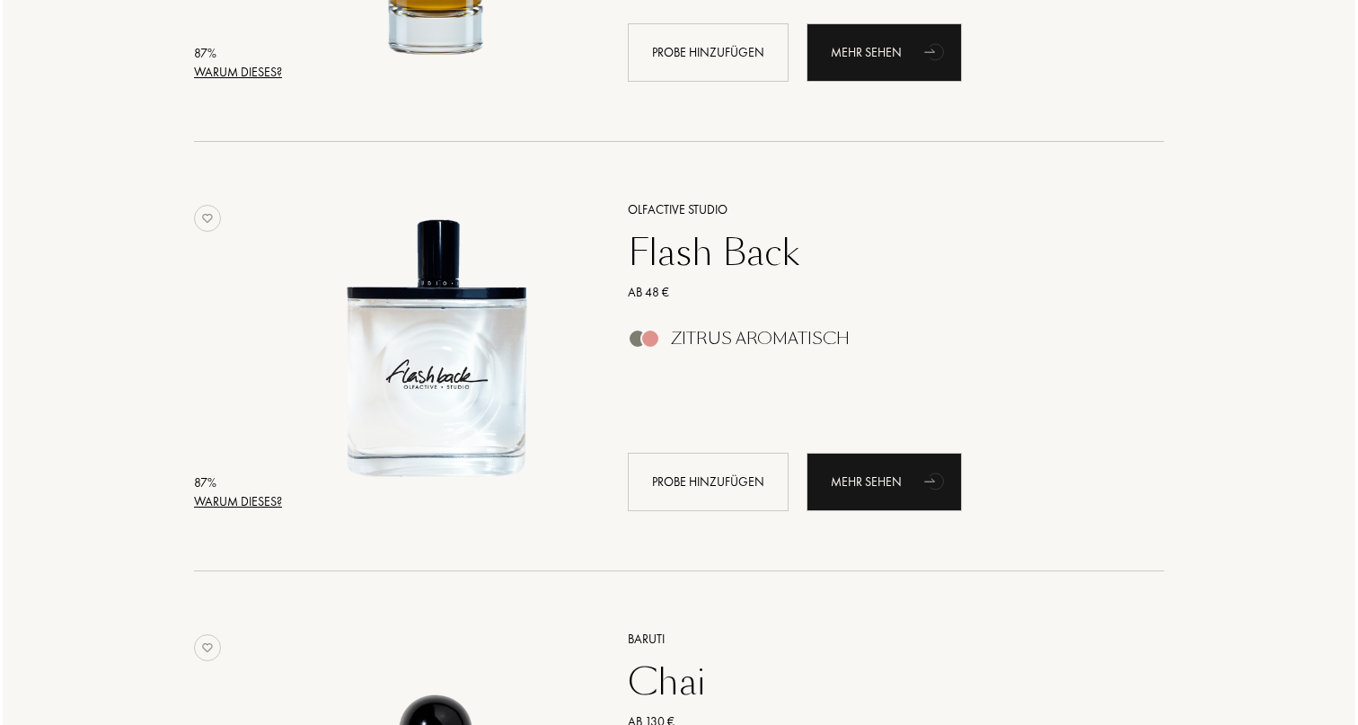
scroll to position [1372, 0]
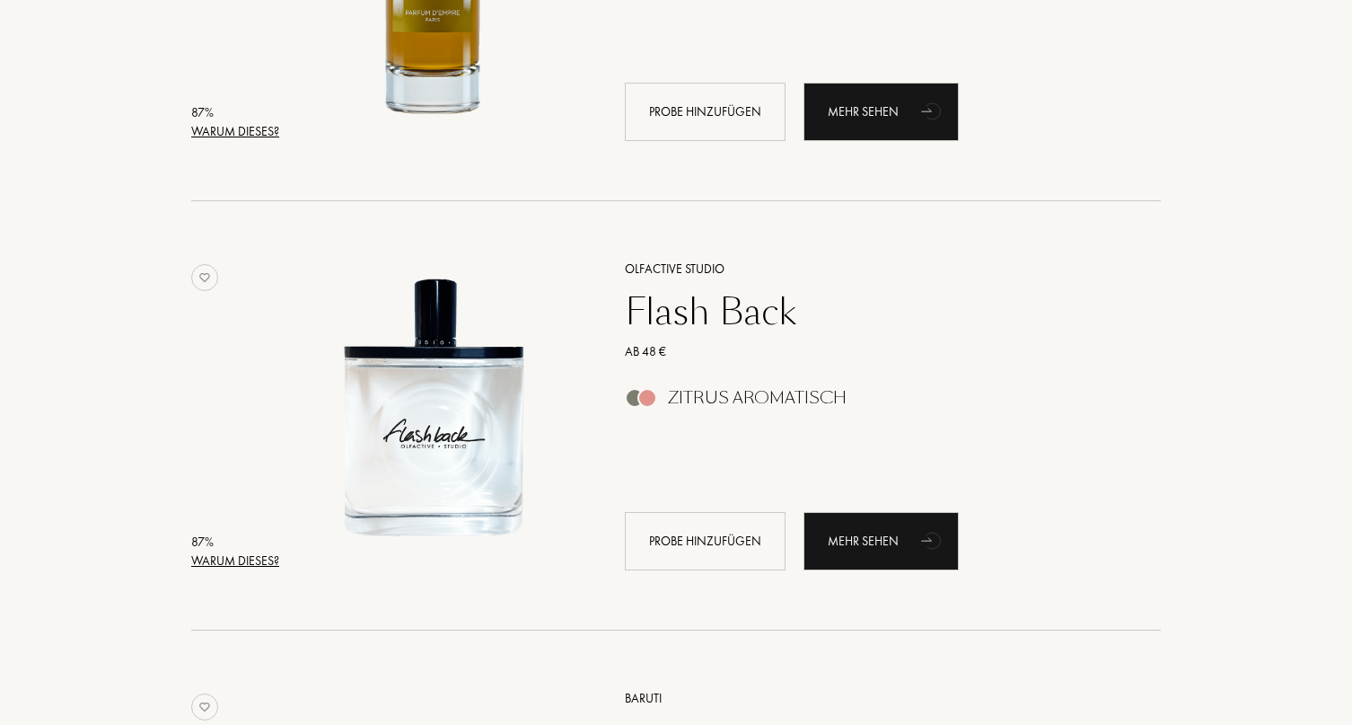
click at [255, 567] on div "Warum dieses?" at bounding box center [235, 560] width 88 height 19
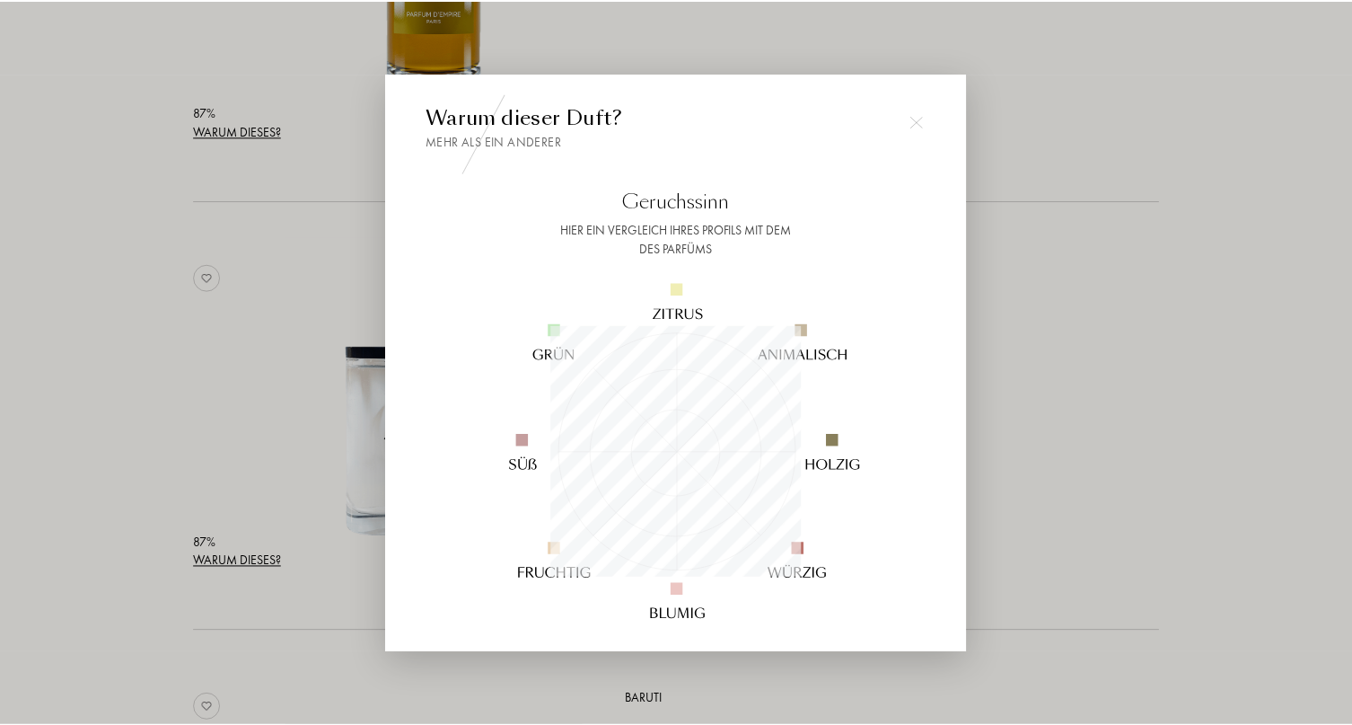
scroll to position [251, 251]
click at [273, 347] on div at bounding box center [679, 362] width 1358 height 725
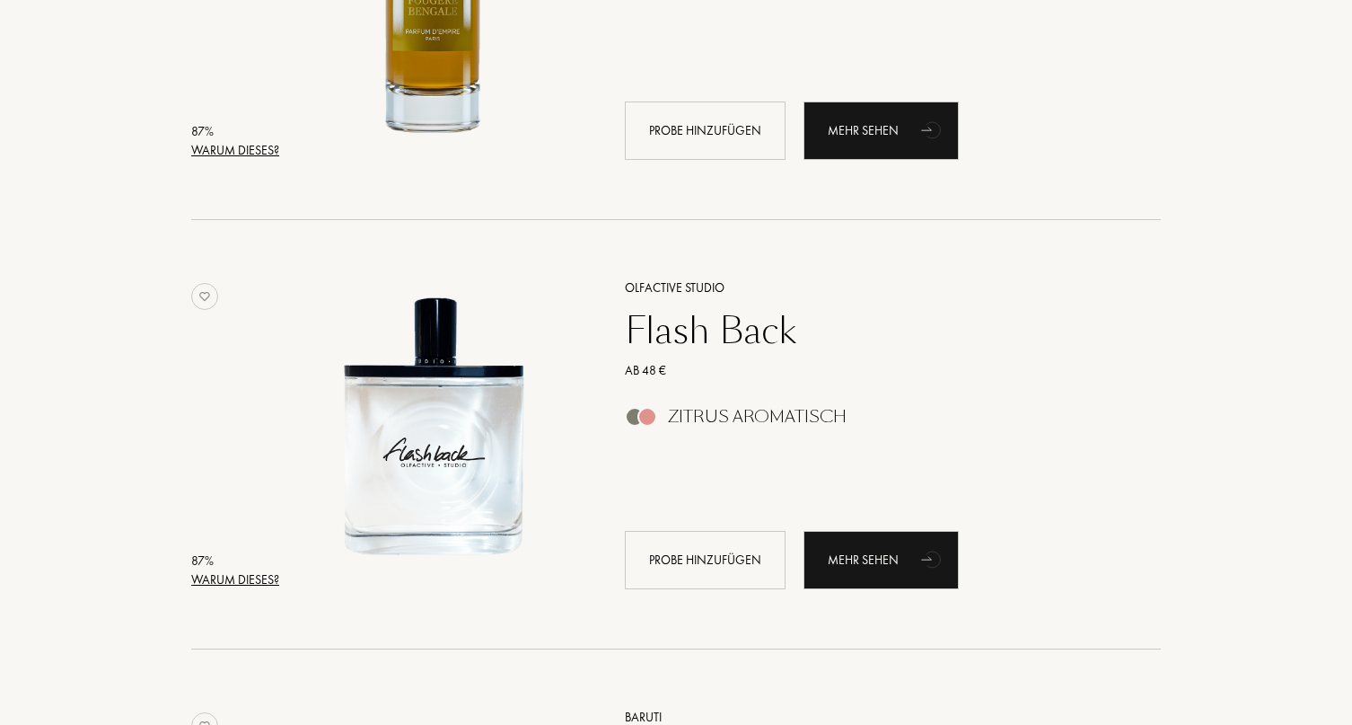
scroll to position [1350, 0]
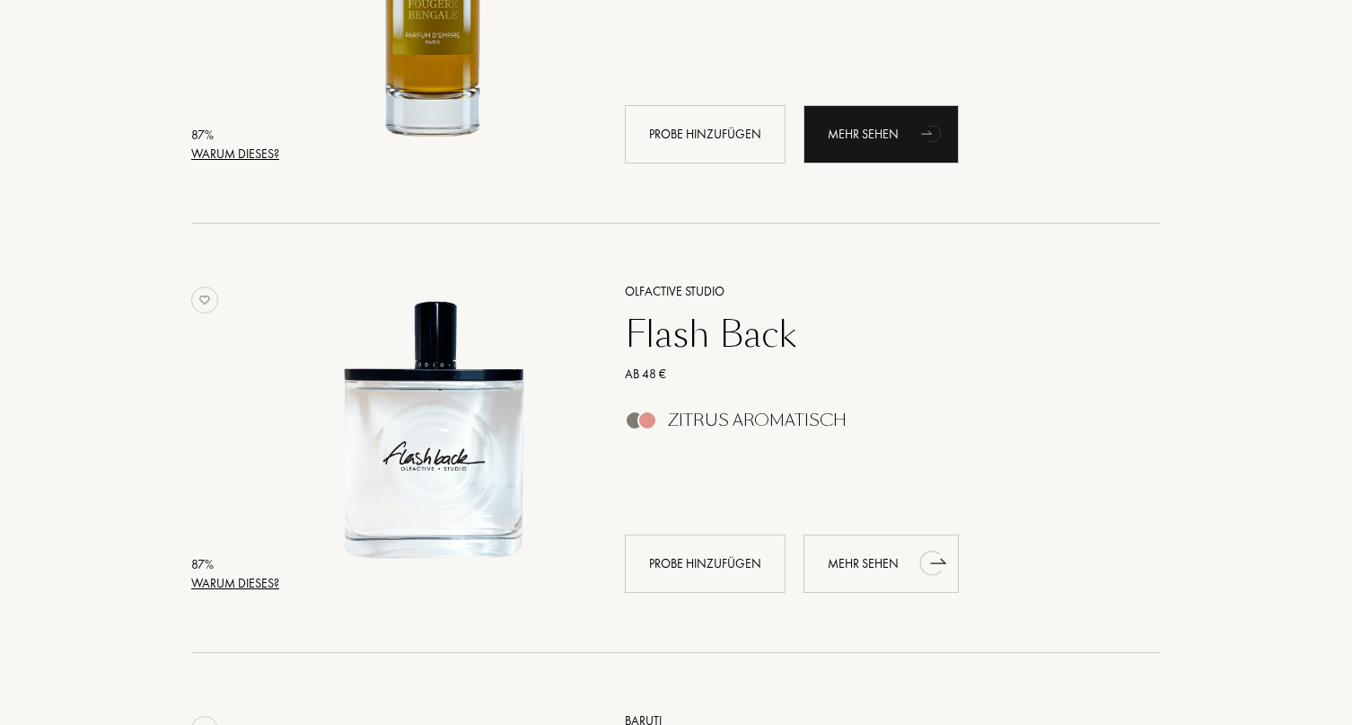
click at [844, 571] on div "Mehr sehen" at bounding box center [881, 563] width 155 height 58
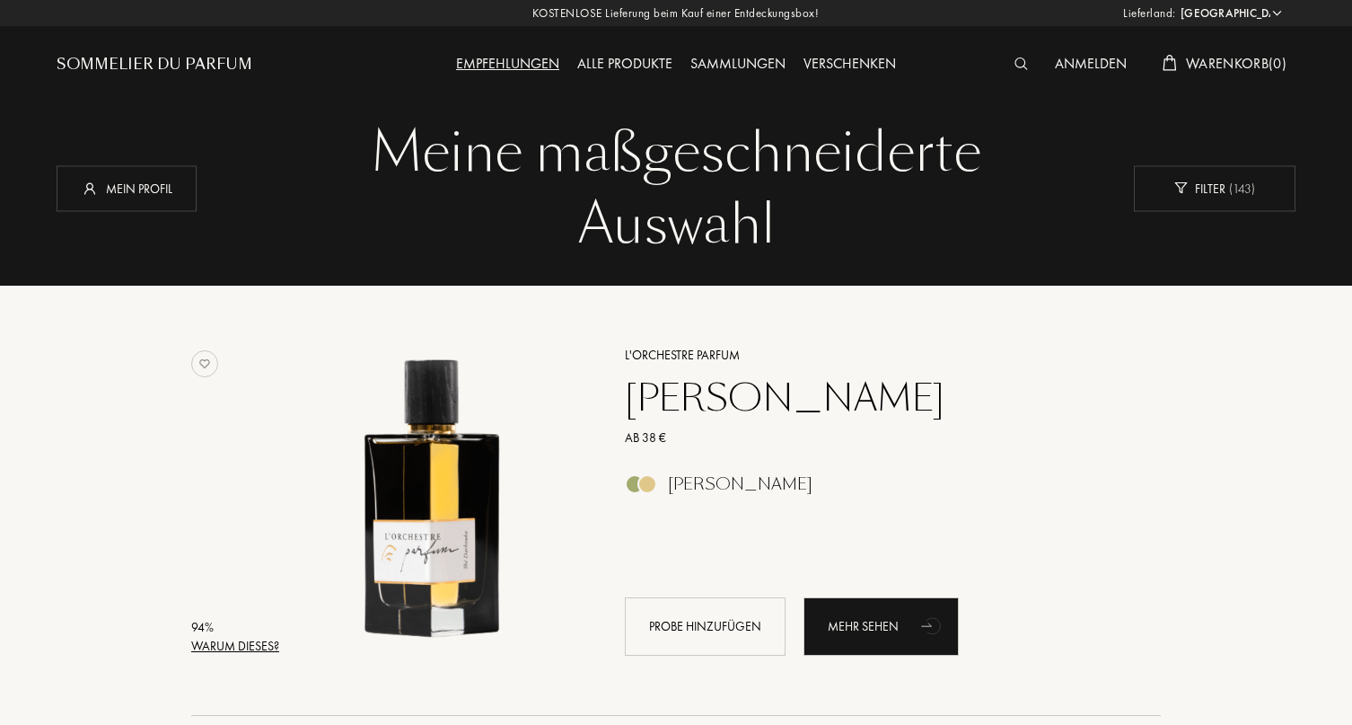
scroll to position [0, 0]
click at [159, 186] on div "Mein Profil" at bounding box center [127, 188] width 140 height 46
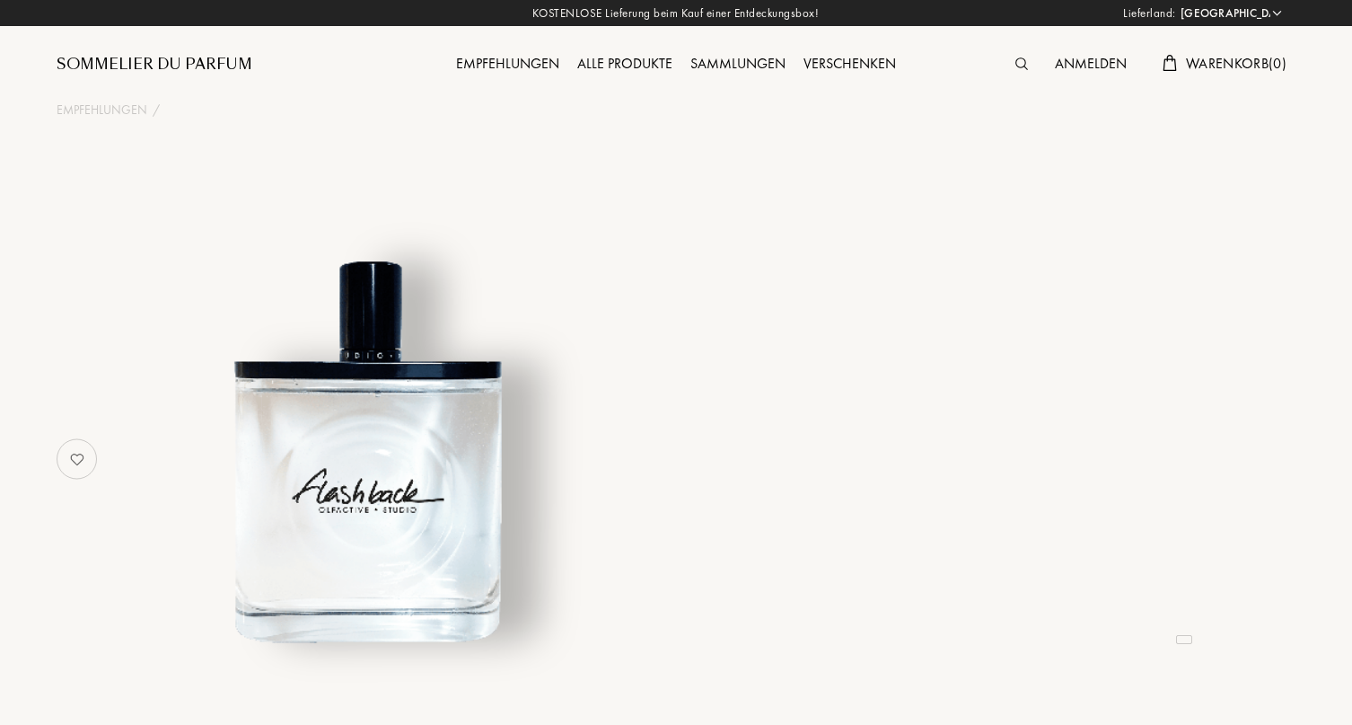
select select "DE"
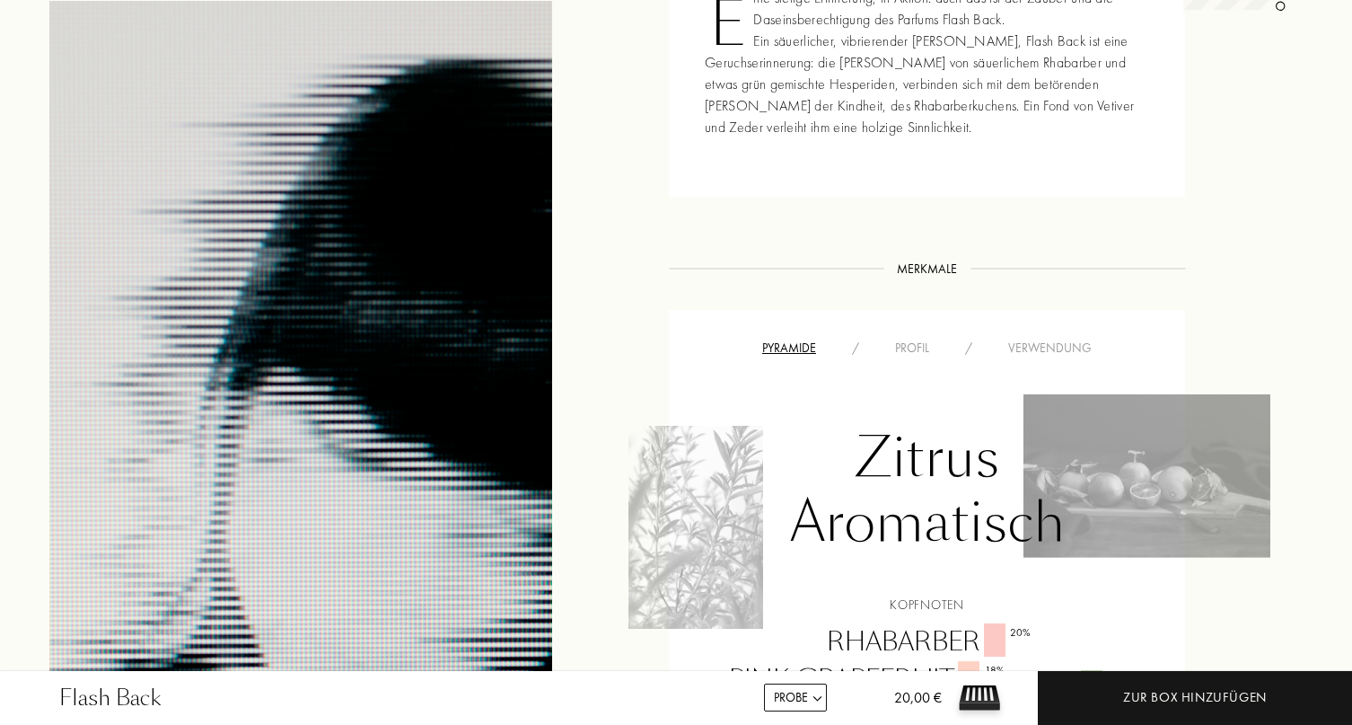
scroll to position [881, 7]
click at [920, 355] on div "Profil" at bounding box center [912, 350] width 70 height 19
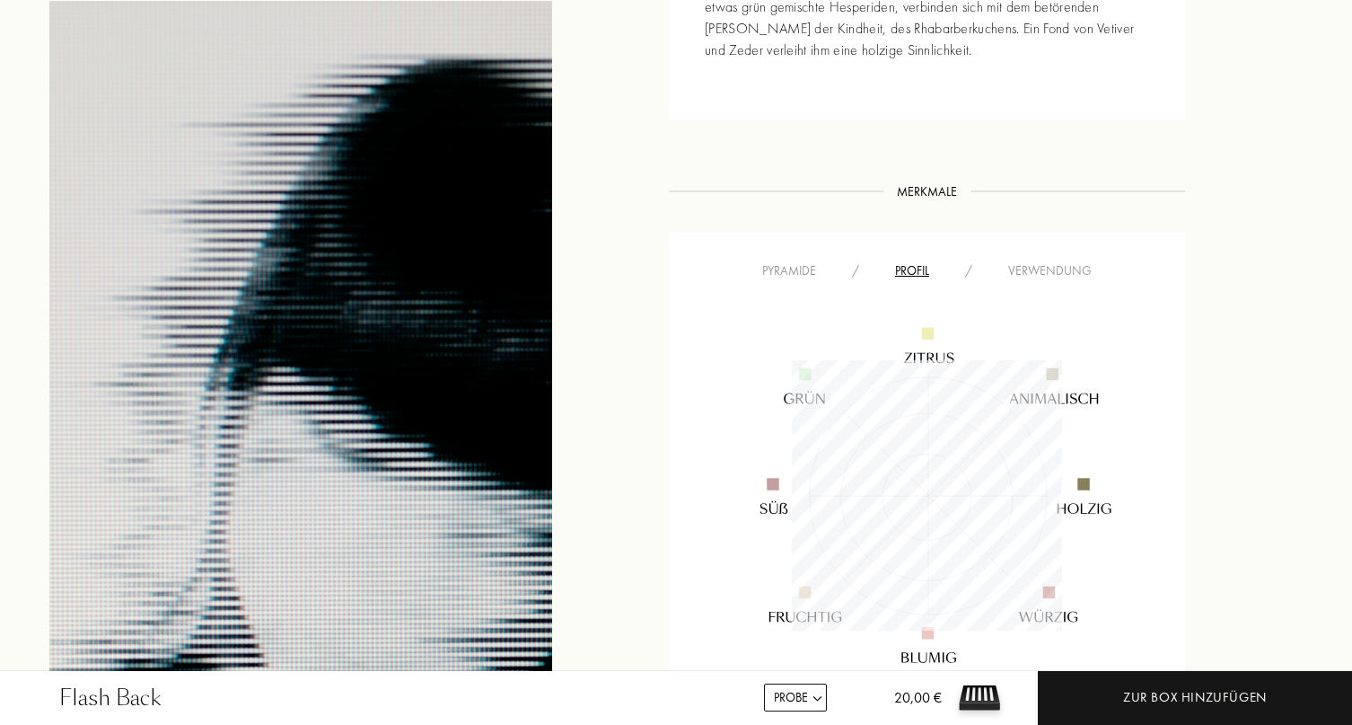
scroll to position [964, 7]
click at [1019, 274] on div "Verwendung" at bounding box center [1049, 268] width 119 height 19
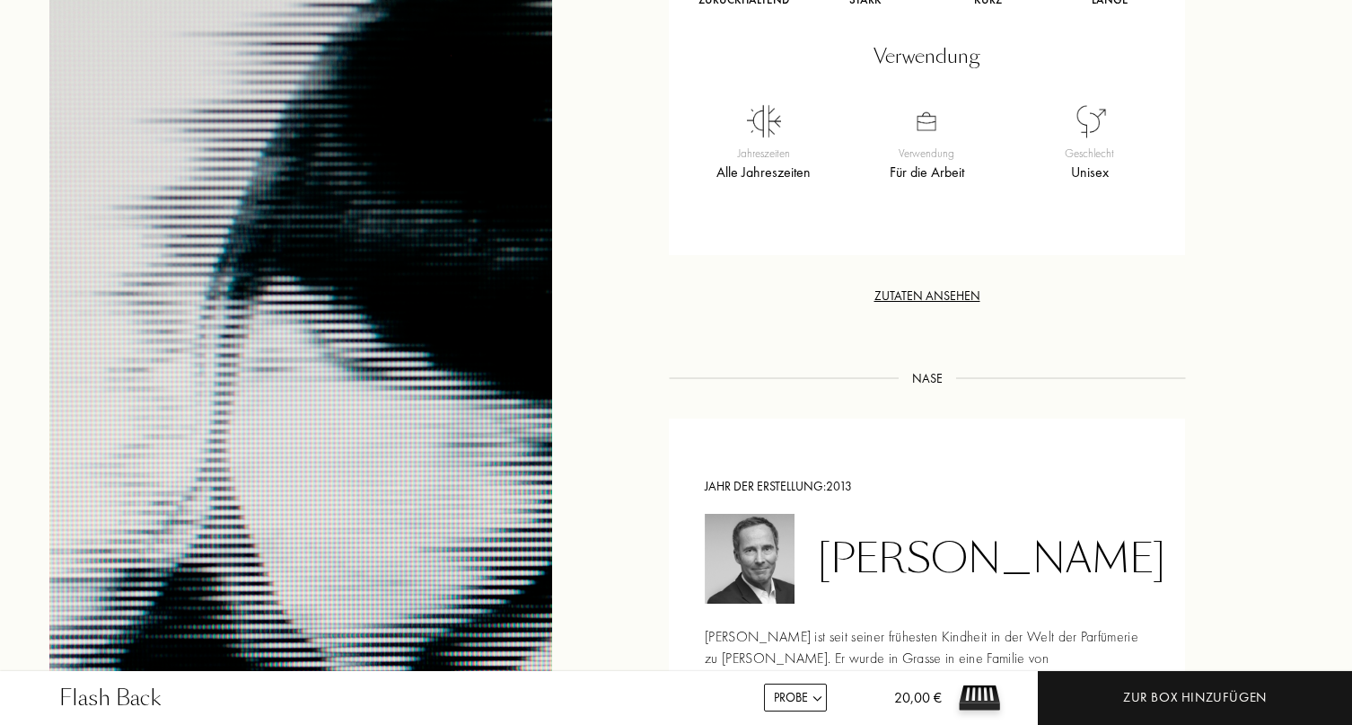
scroll to position [1395, 7]
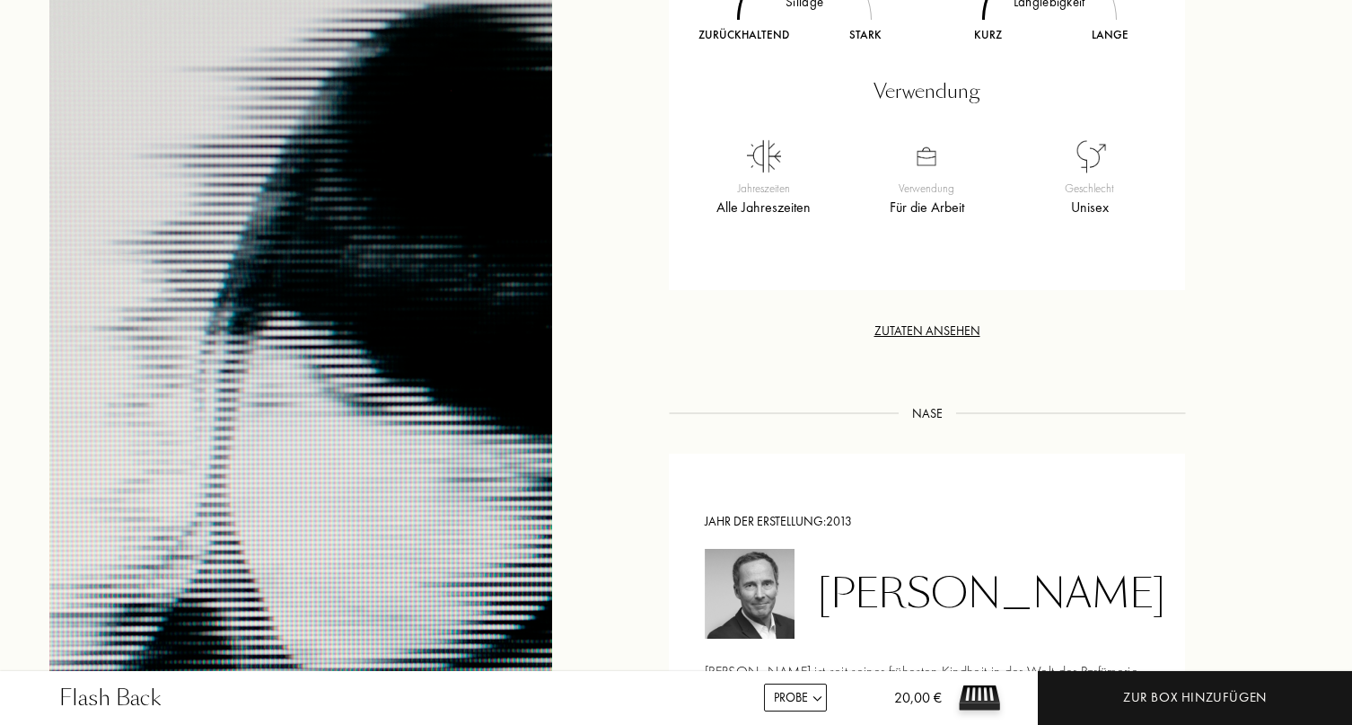
click at [920, 330] on div "Zutaten ansehen" at bounding box center [927, 330] width 516 height 19
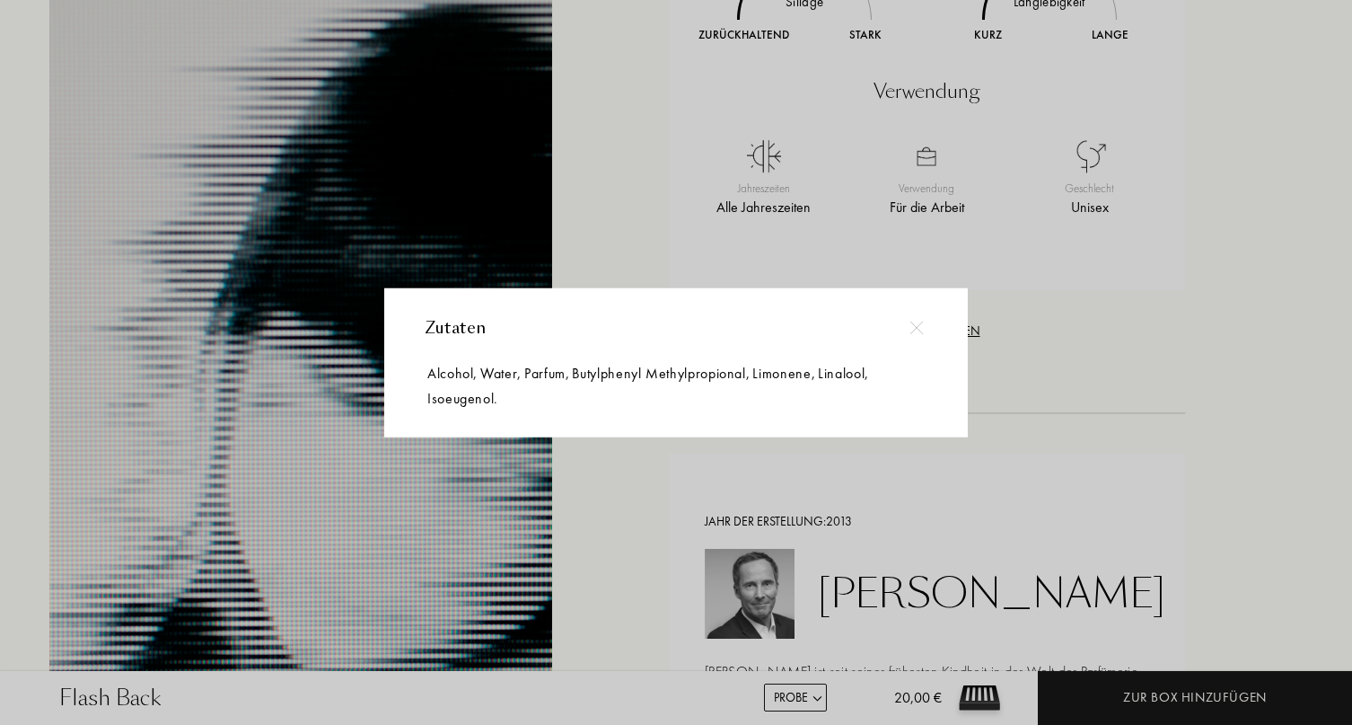
click at [990, 347] on div at bounding box center [679, 362] width 1358 height 725
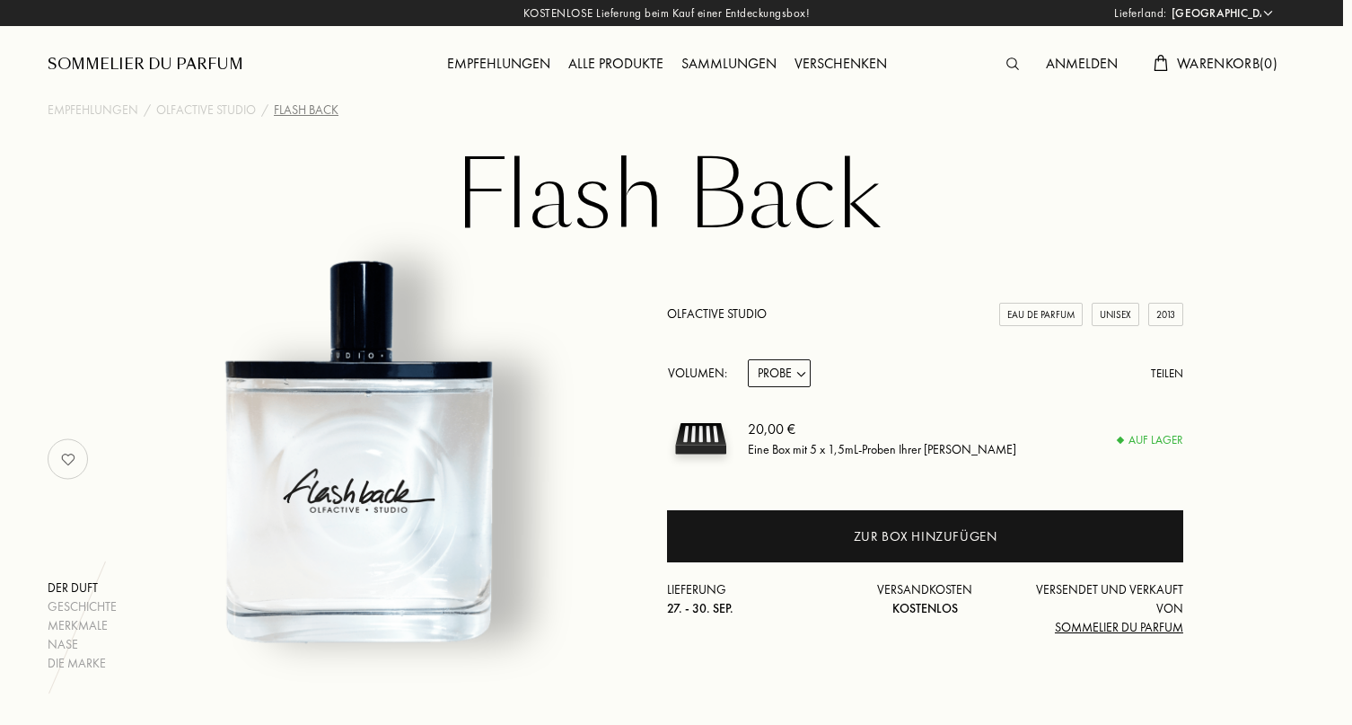
scroll to position [0, 9]
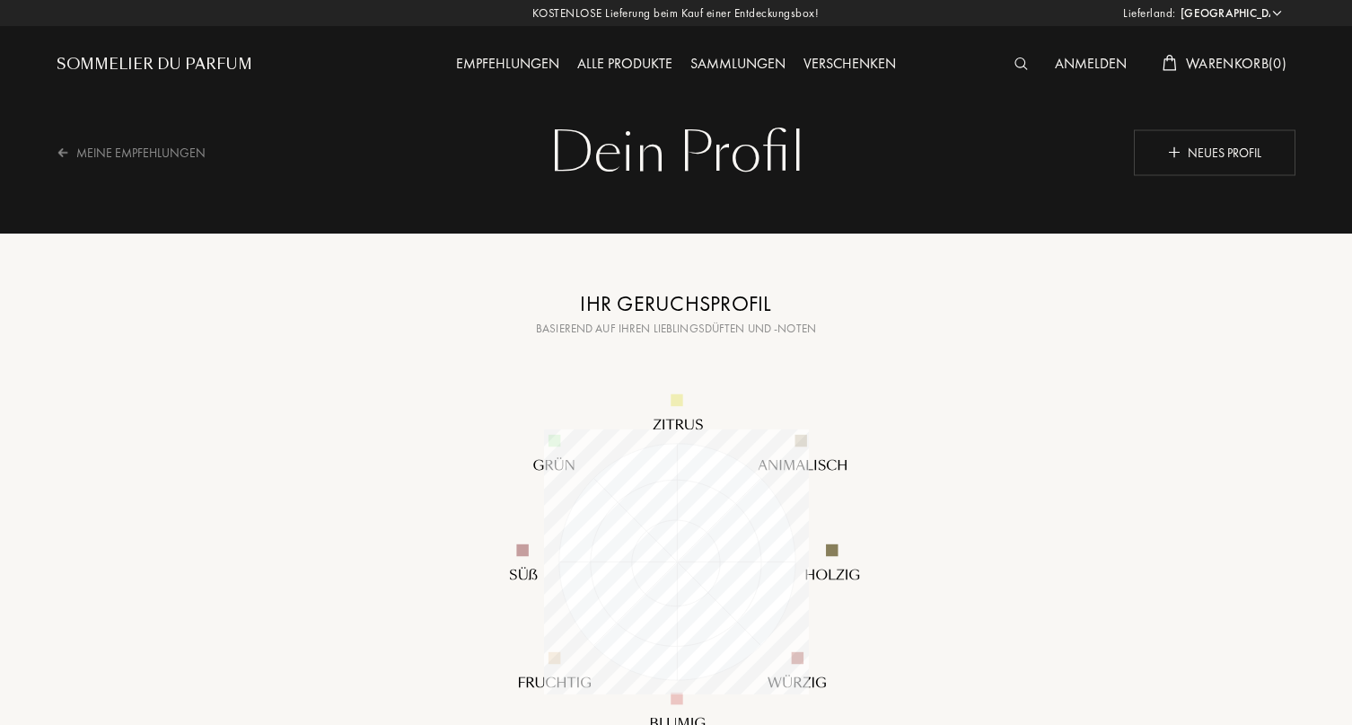
select select "DE"
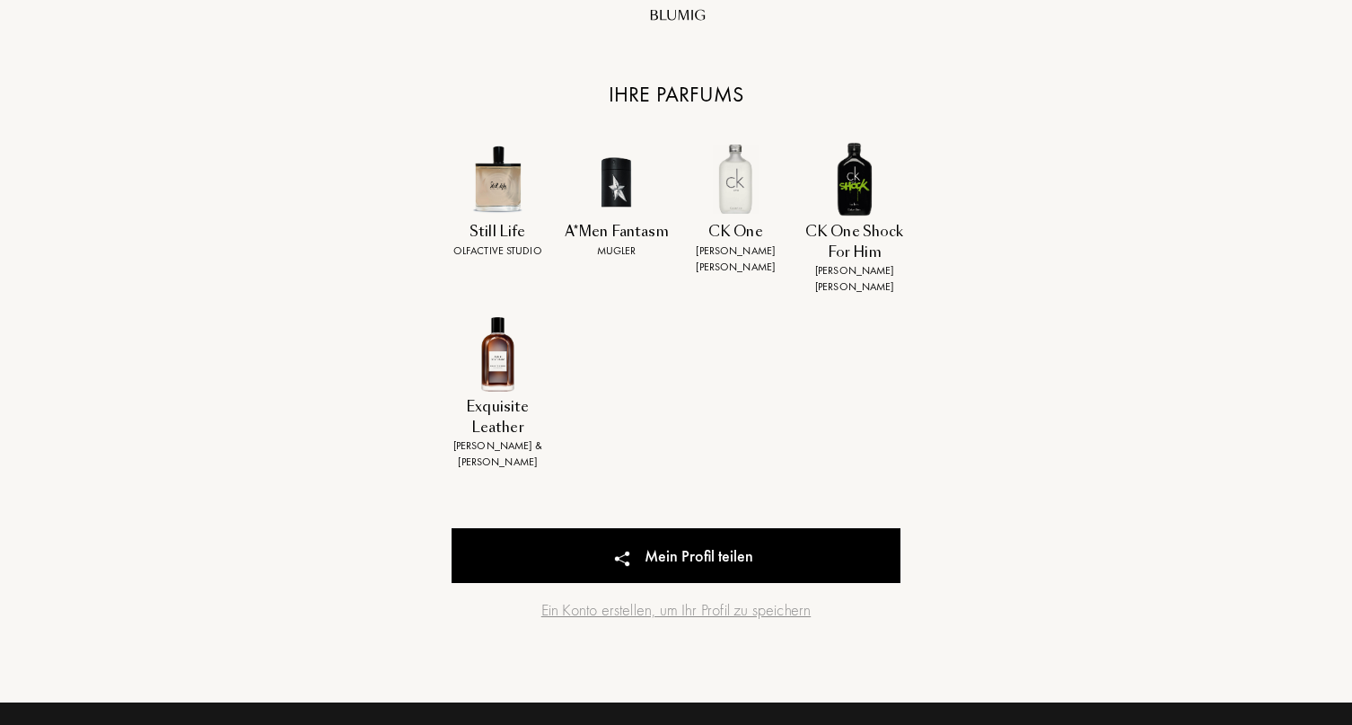
scroll to position [700, 0]
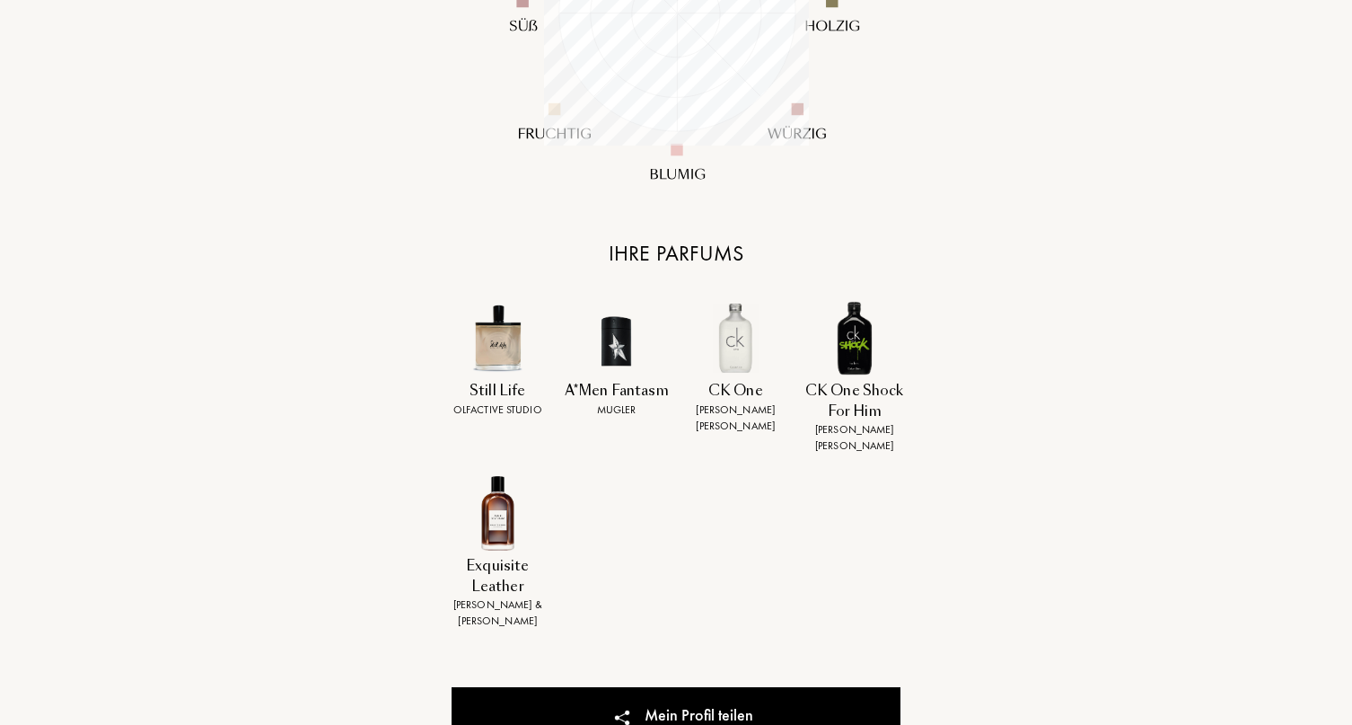
click at [613, 348] on img at bounding box center [616, 338] width 75 height 75
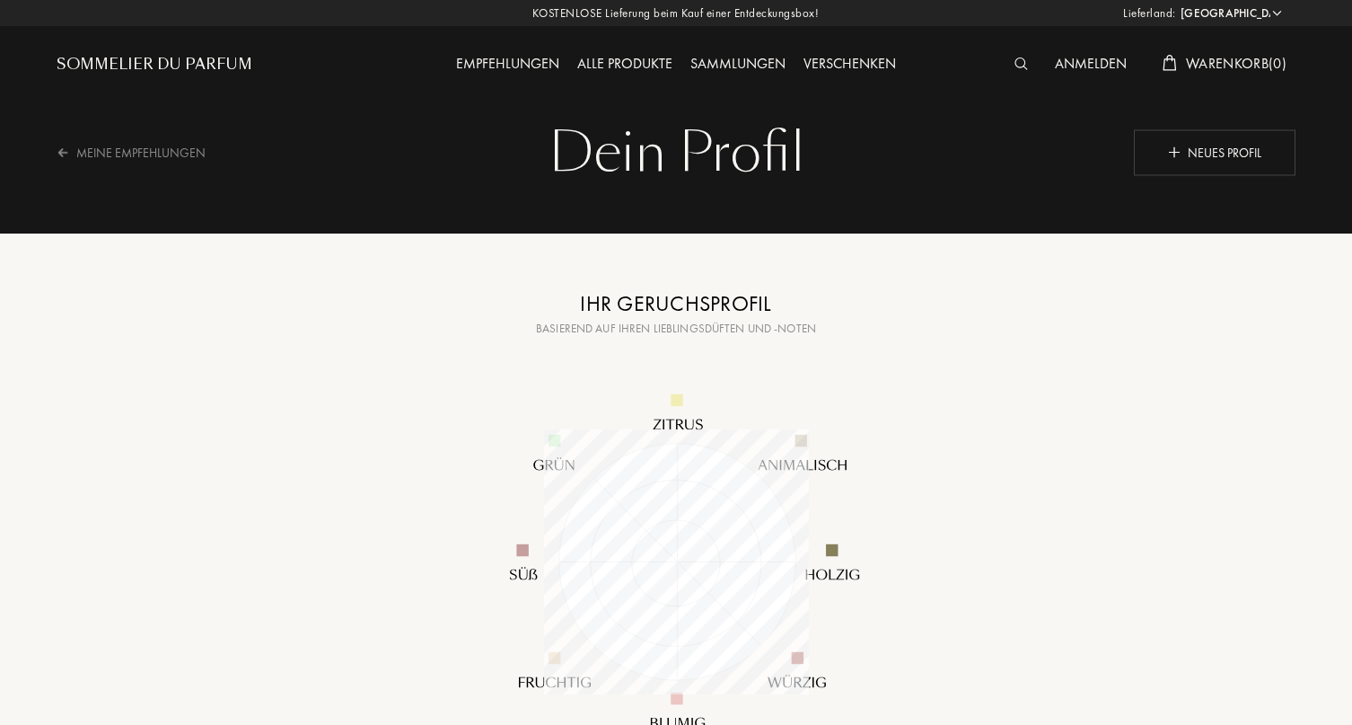
scroll to position [0, 0]
click at [1200, 162] on div "Neues Profil" at bounding box center [1215, 152] width 162 height 46
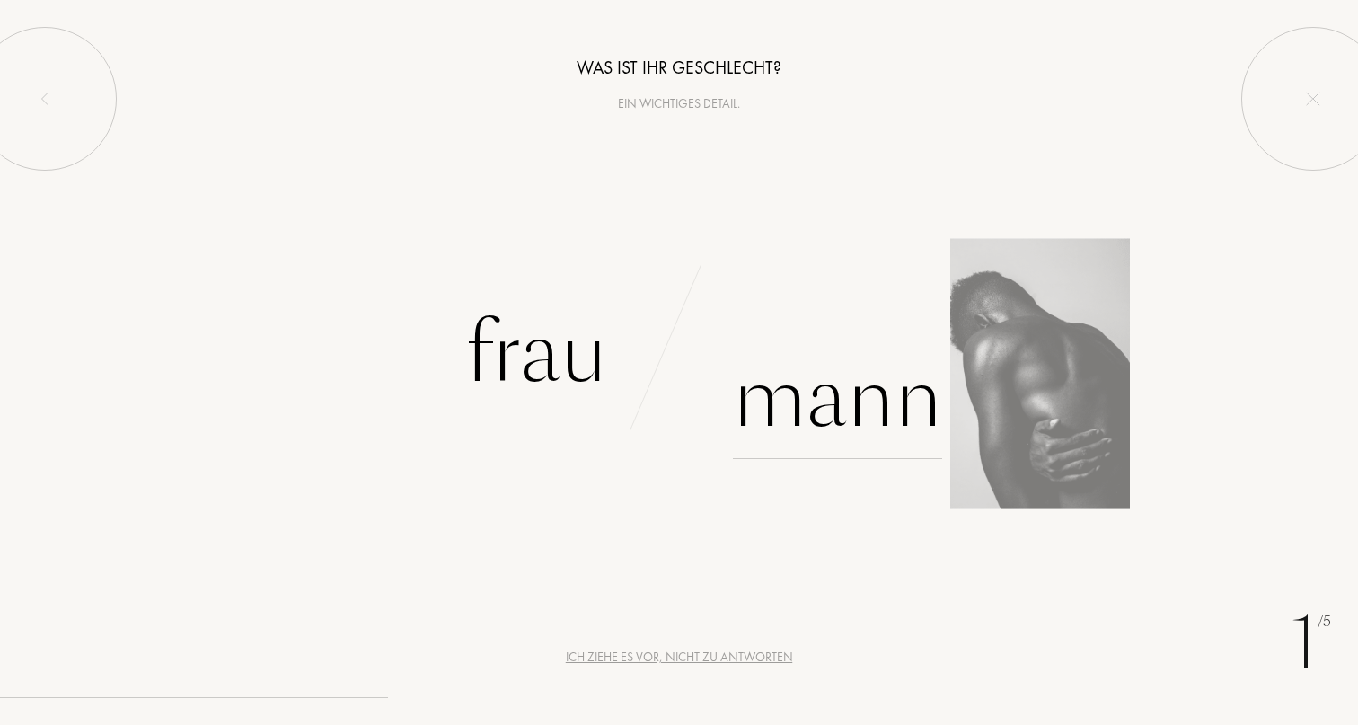
click at [827, 416] on div "Mann" at bounding box center [837, 398] width 209 height 121
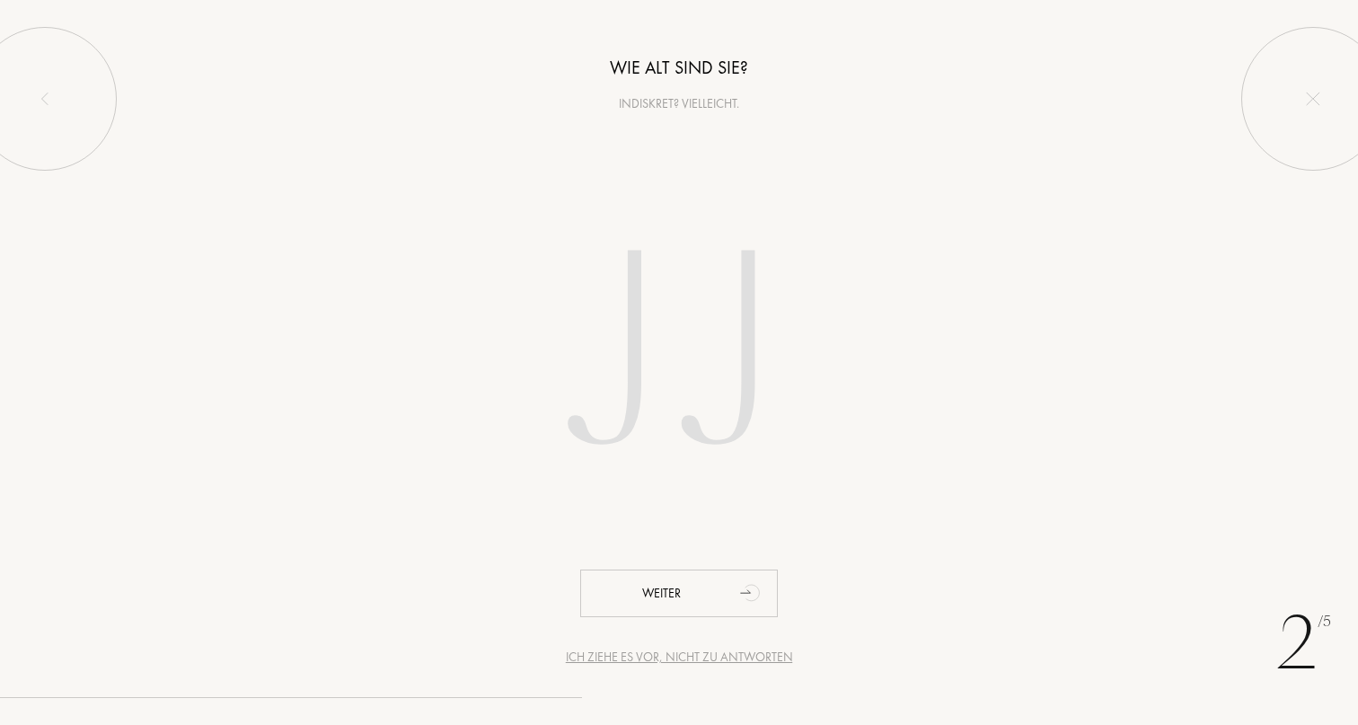
click at [673, 356] on input "number" at bounding box center [679, 358] width 512 height 364
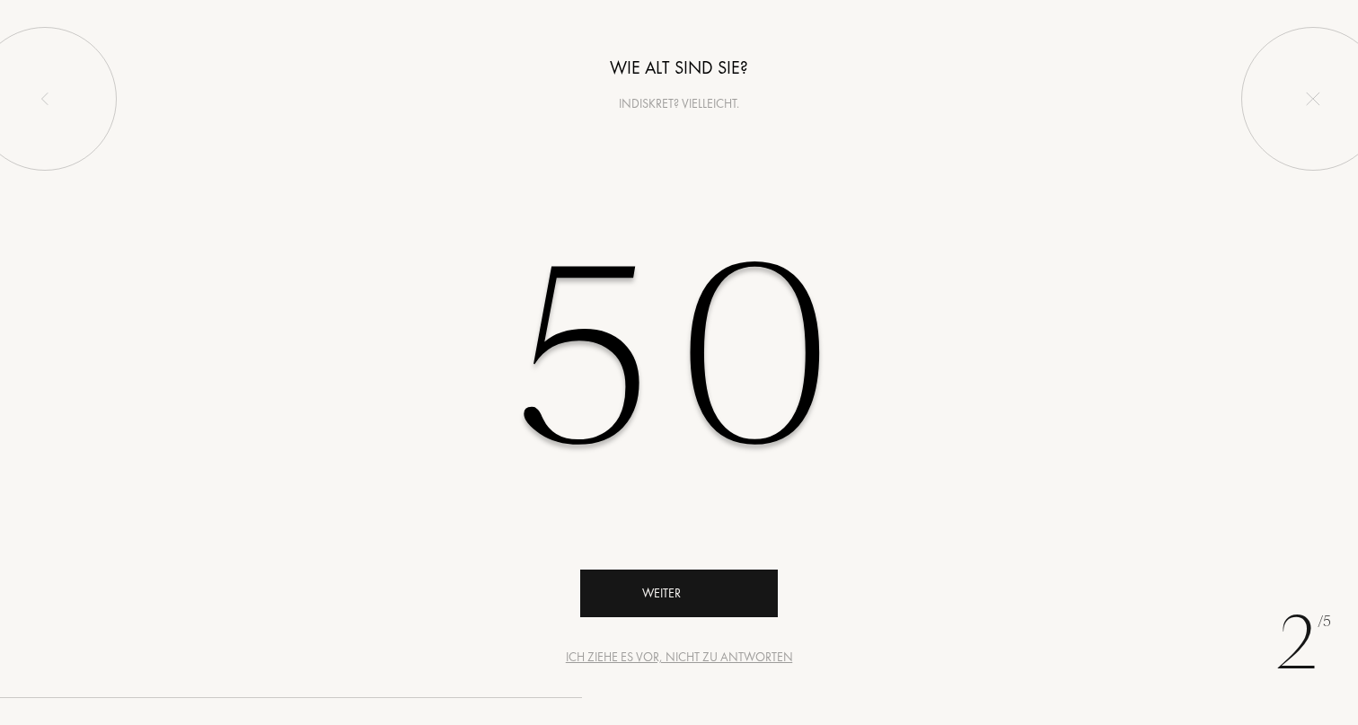
type input "50"
click at [661, 594] on div "Weiter" at bounding box center [679, 593] width 198 height 48
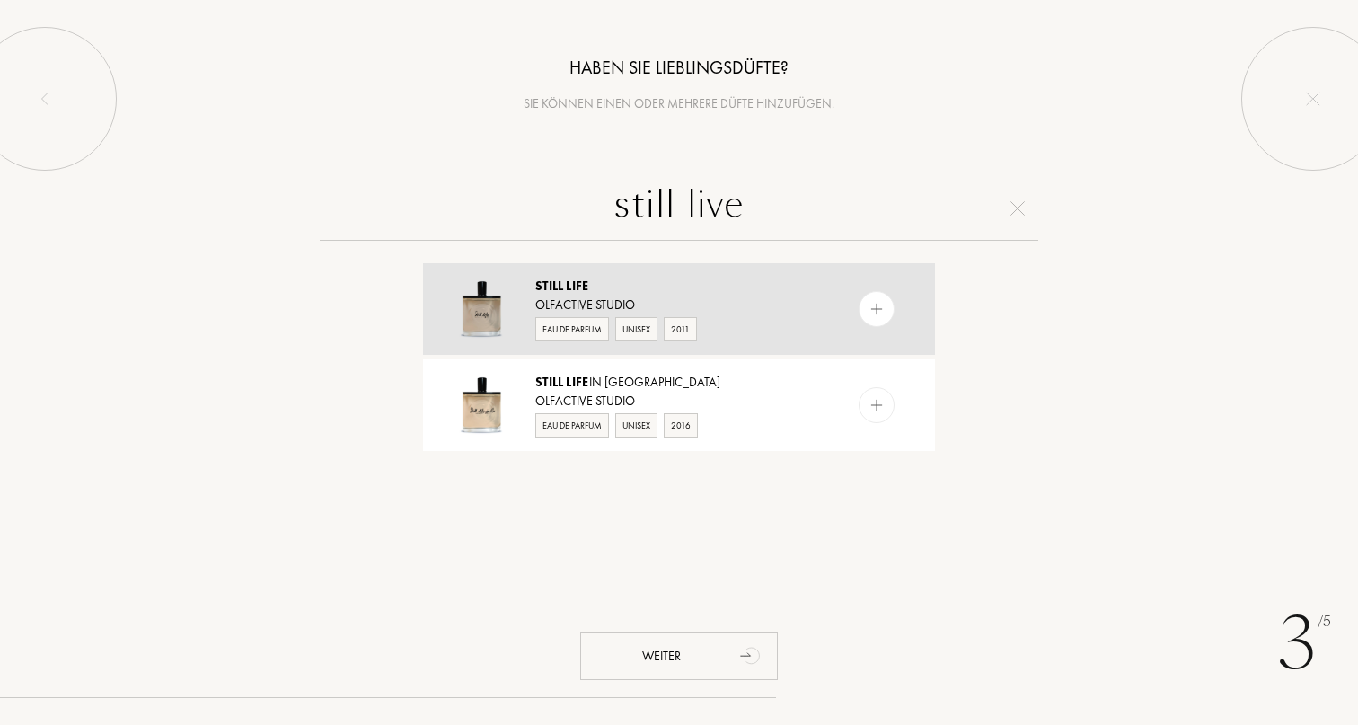
type input "still live"
click at [661, 268] on div "Still Life Olfactive Studio Eau de Parfum Unisex 2011" at bounding box center [679, 309] width 512 height 92
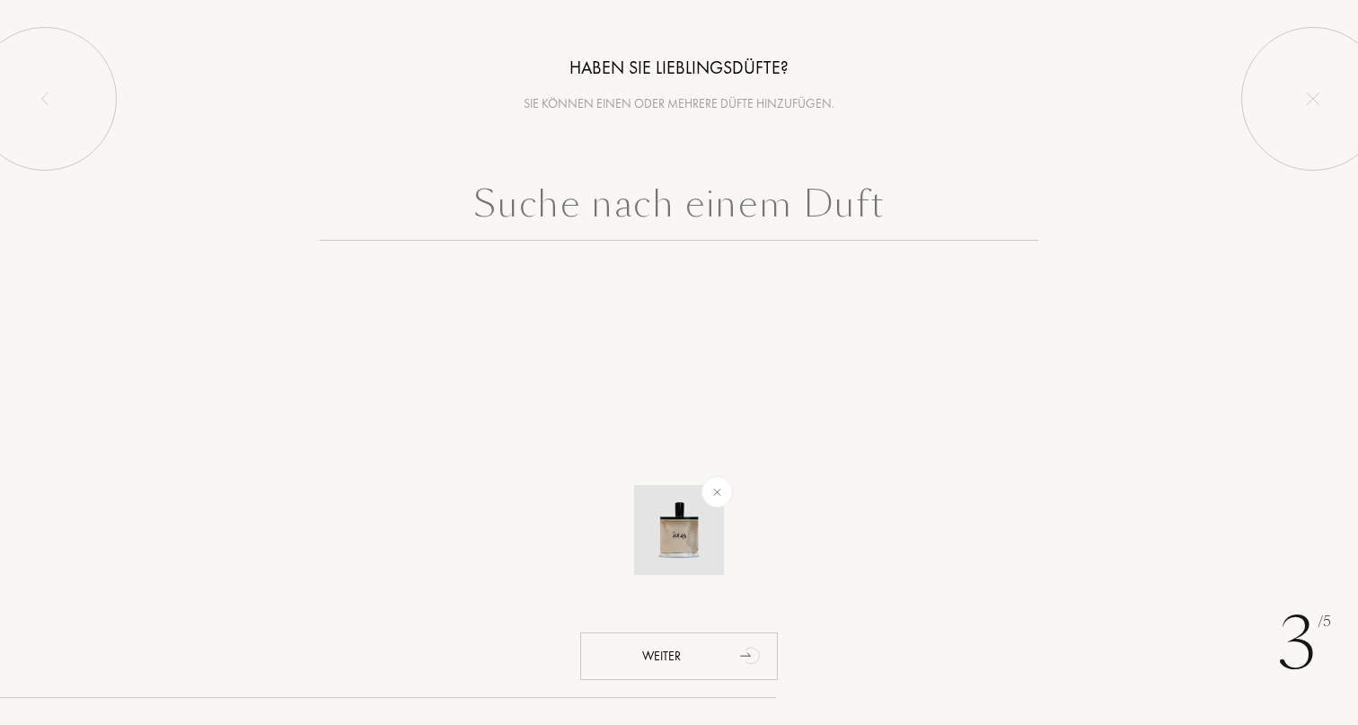
click at [678, 536] on img at bounding box center [678, 529] width 63 height 63
click at [670, 212] on input "text" at bounding box center [679, 208] width 718 height 65
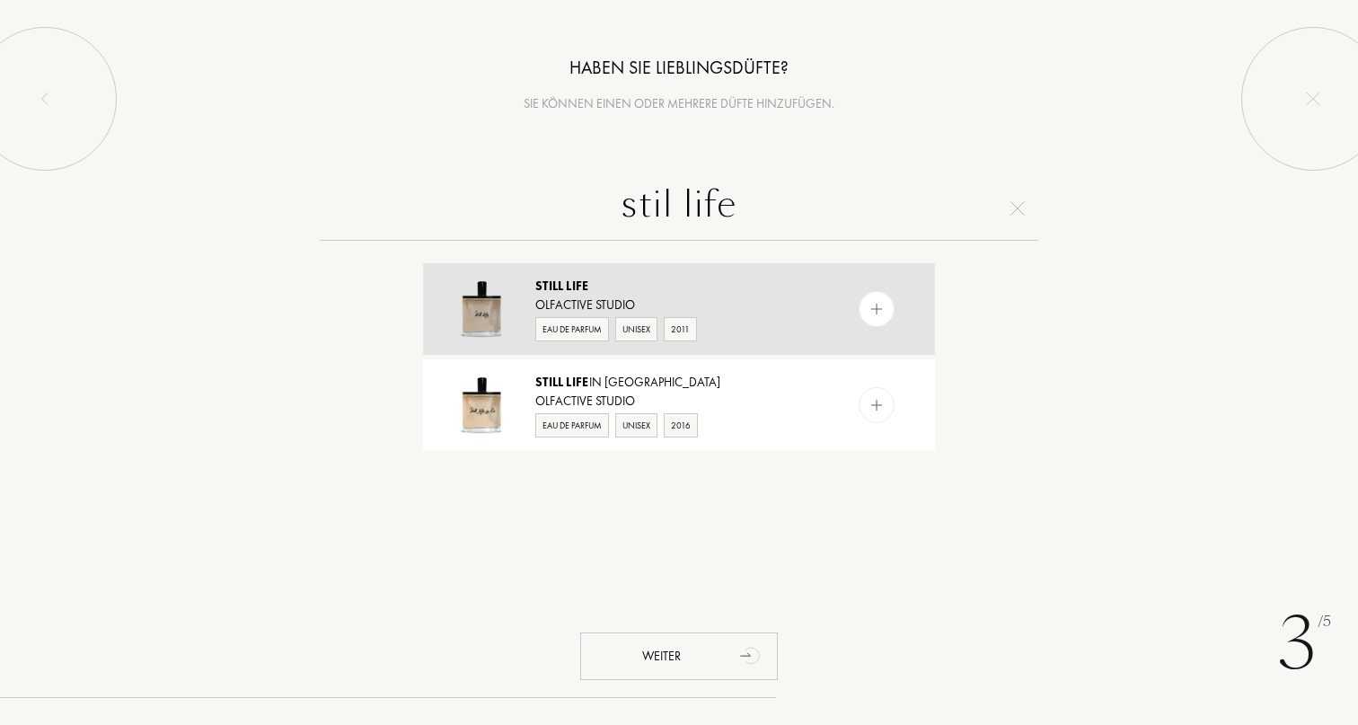
type input "stil life"
click at [680, 284] on div "Still Life" at bounding box center [678, 286] width 286 height 19
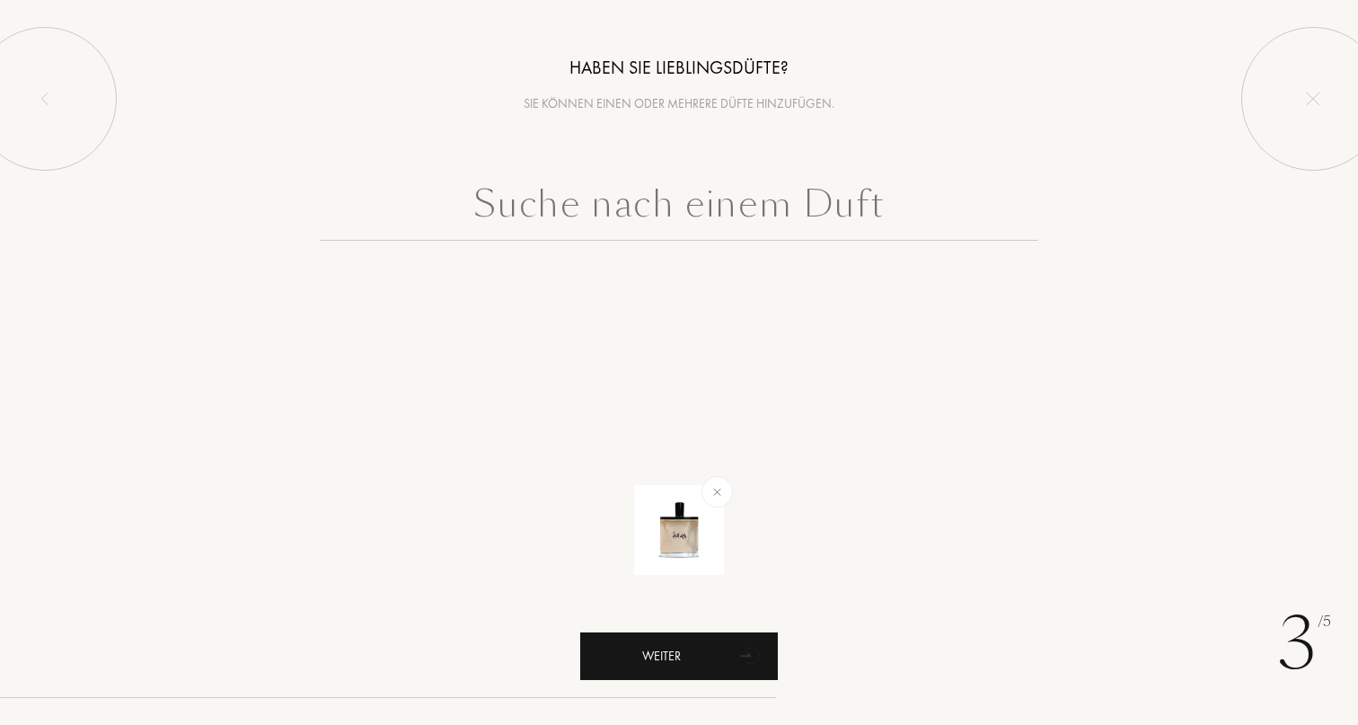
click at [682, 660] on div "Weiter" at bounding box center [679, 656] width 198 height 48
